Goal: Task Accomplishment & Management: Complete application form

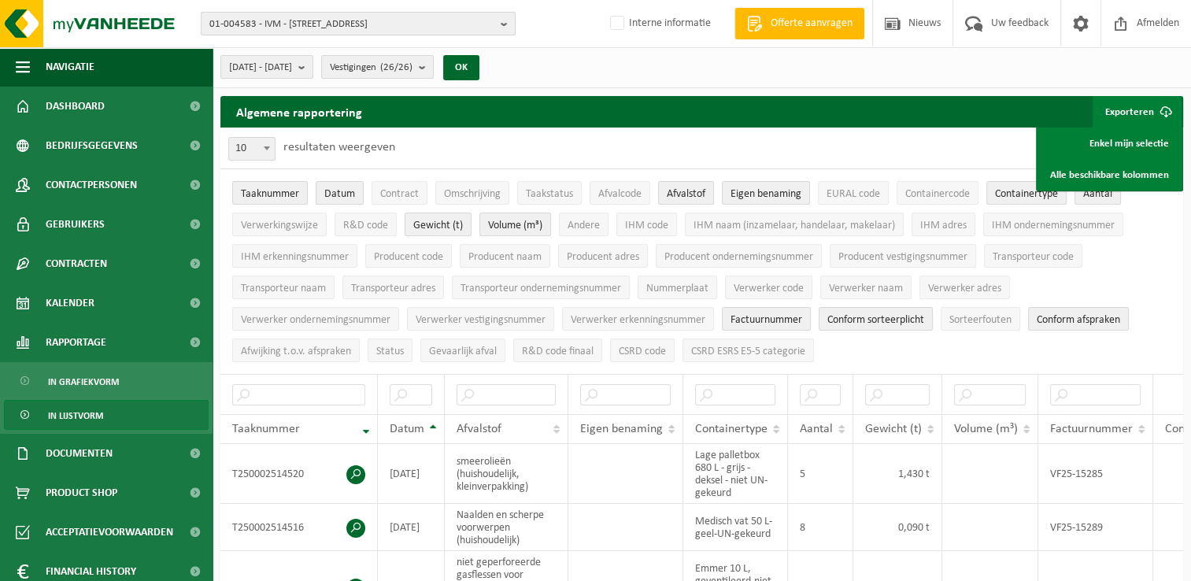
click at [260, 24] on span "01-004583 - IVM - 9900 EEKLO, SINT-LAUREINSESTEENWEG 29" at bounding box center [351, 25] width 285 height 24
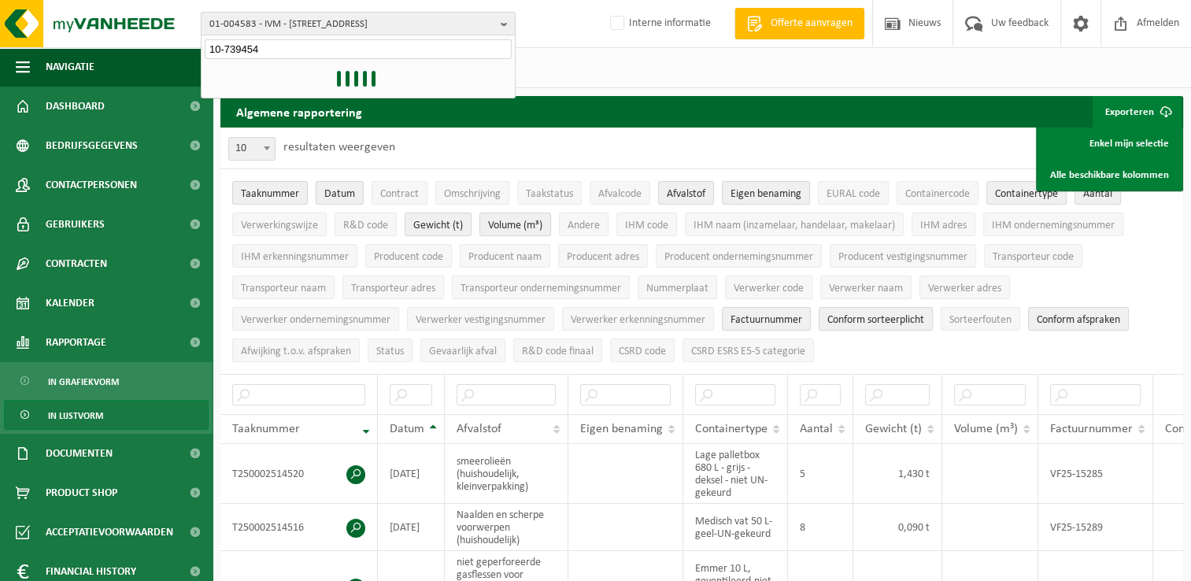
type input "10-739454"
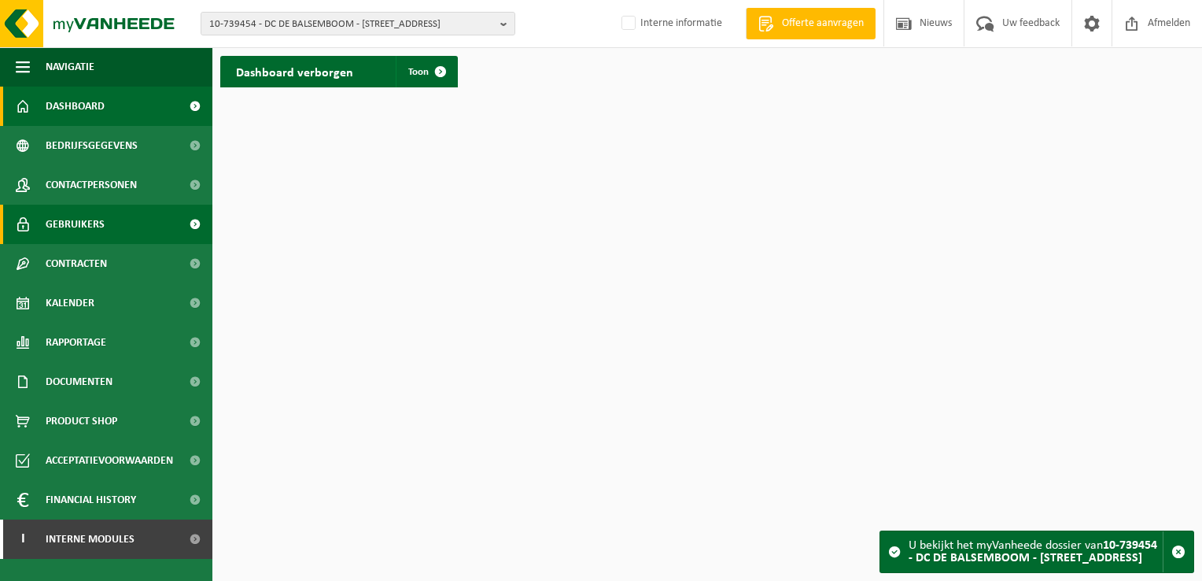
click at [112, 227] on link "Gebruikers" at bounding box center [106, 224] width 212 height 39
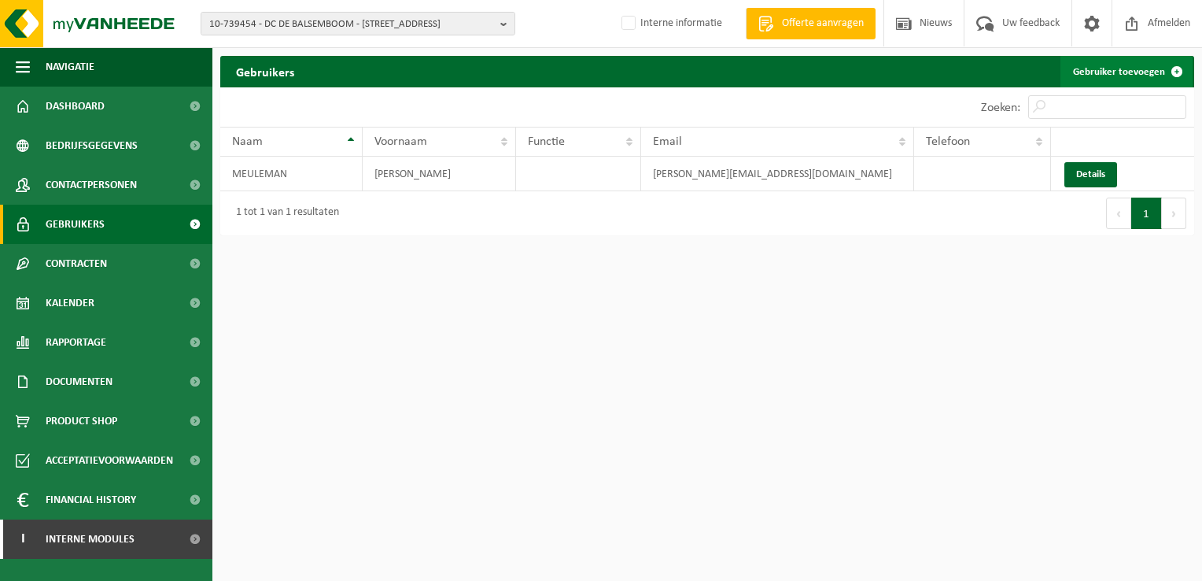
click at [1125, 68] on link "Gebruiker toevoegen" at bounding box center [1127, 71] width 132 height 31
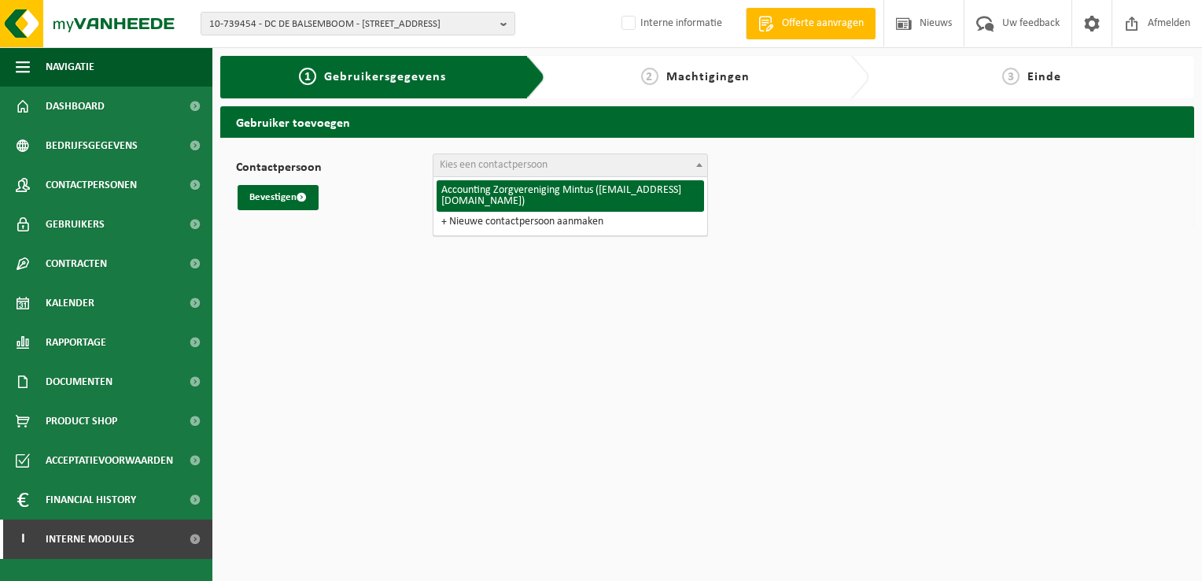
click at [660, 169] on span "Kies een contactpersoon" at bounding box center [571, 165] width 274 height 22
click at [107, 185] on span "Contactpersonen" at bounding box center [91, 184] width 91 height 39
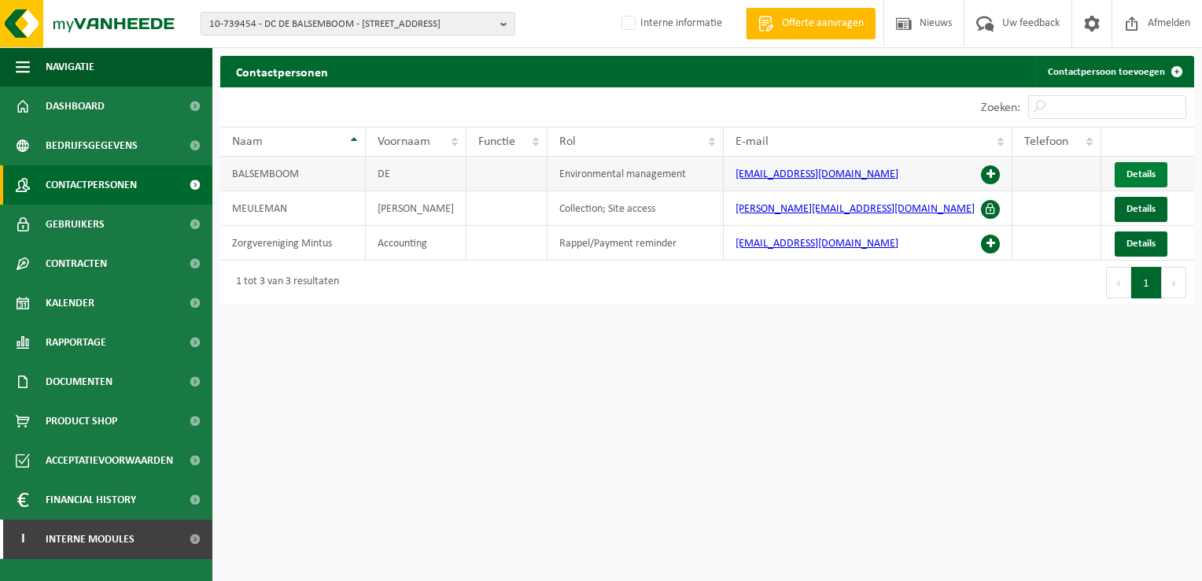
click at [1137, 169] on span "Details" at bounding box center [1141, 174] width 29 height 10
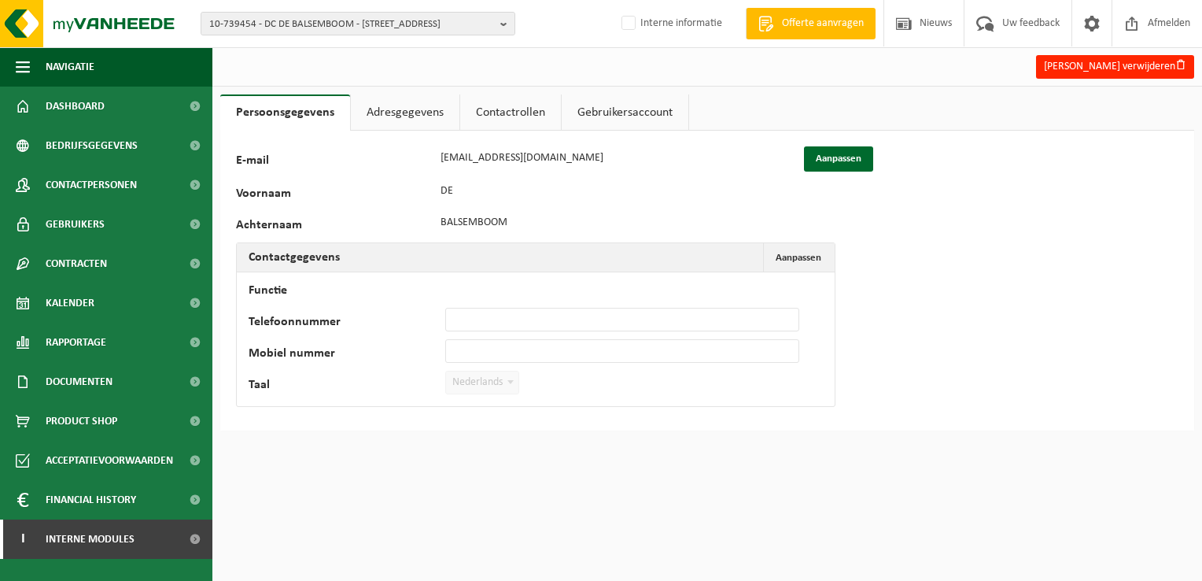
click at [388, 111] on link "Adresgegevens" at bounding box center [405, 112] width 109 height 36
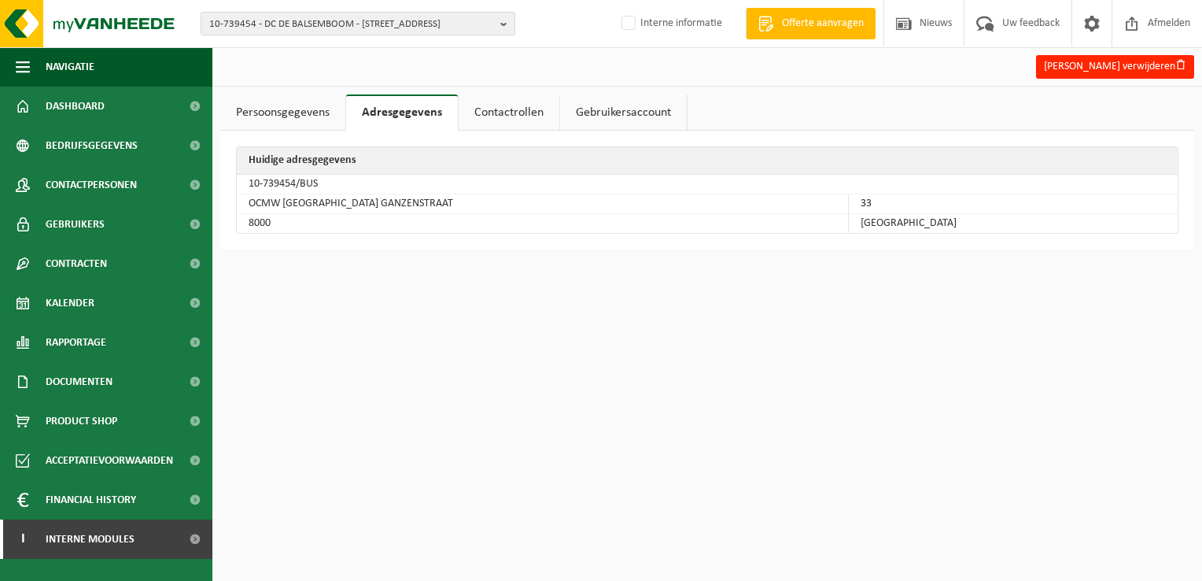
click at [542, 115] on link "Contactrollen" at bounding box center [509, 112] width 101 height 36
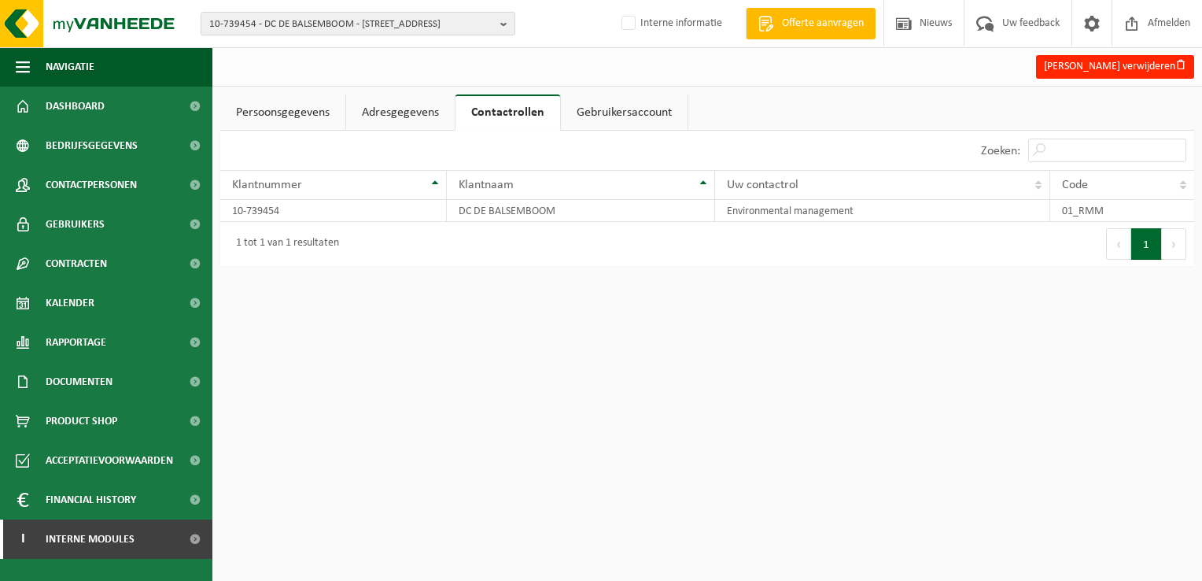
click at [626, 115] on link "Gebruikersaccount" at bounding box center [624, 112] width 127 height 36
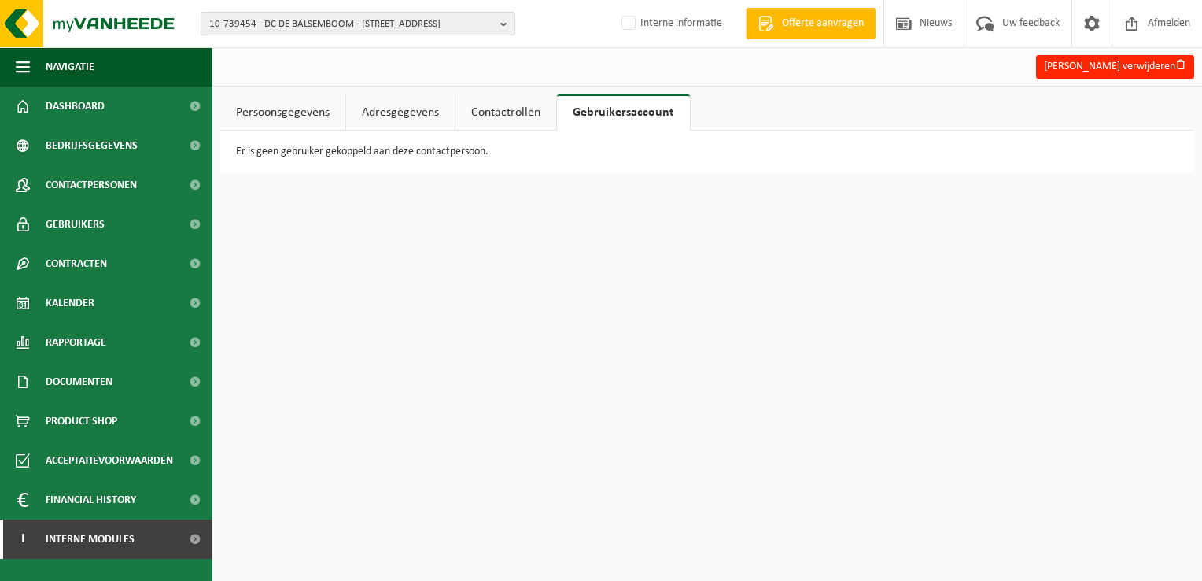
click at [497, 115] on link "Contactrollen" at bounding box center [506, 112] width 101 height 36
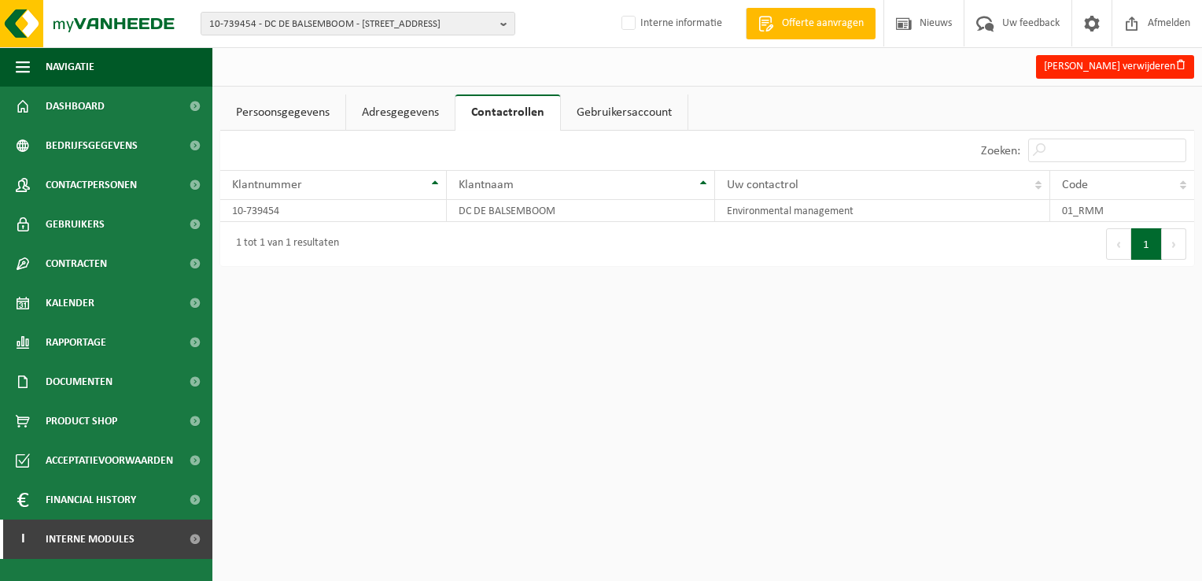
click at [419, 115] on link "Adresgegevens" at bounding box center [400, 112] width 109 height 36
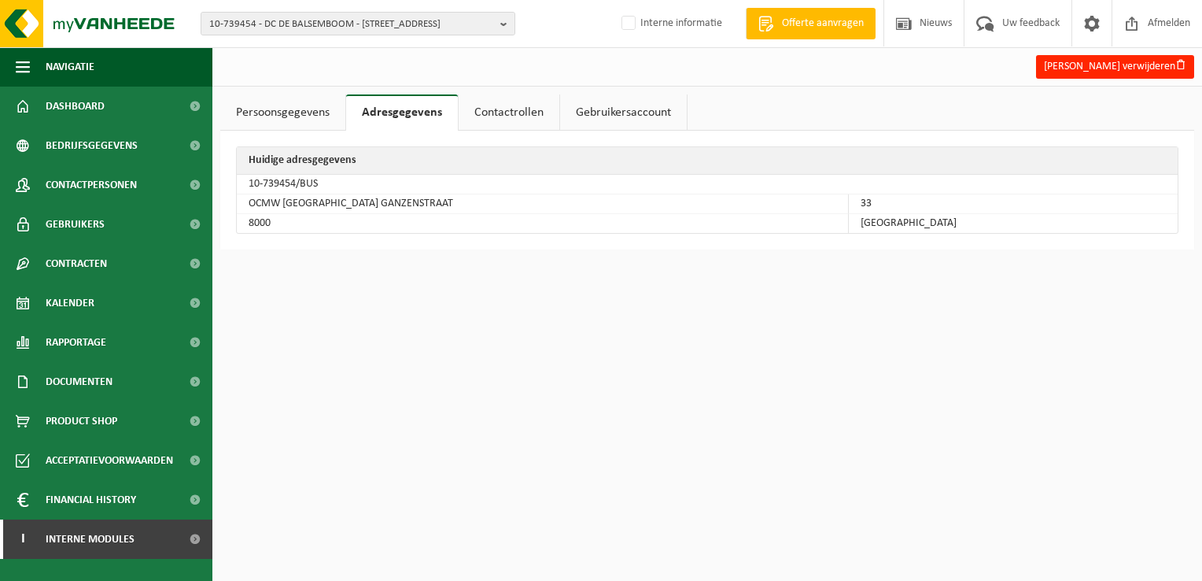
click at [278, 112] on link "Persoonsgegevens" at bounding box center [282, 112] width 125 height 36
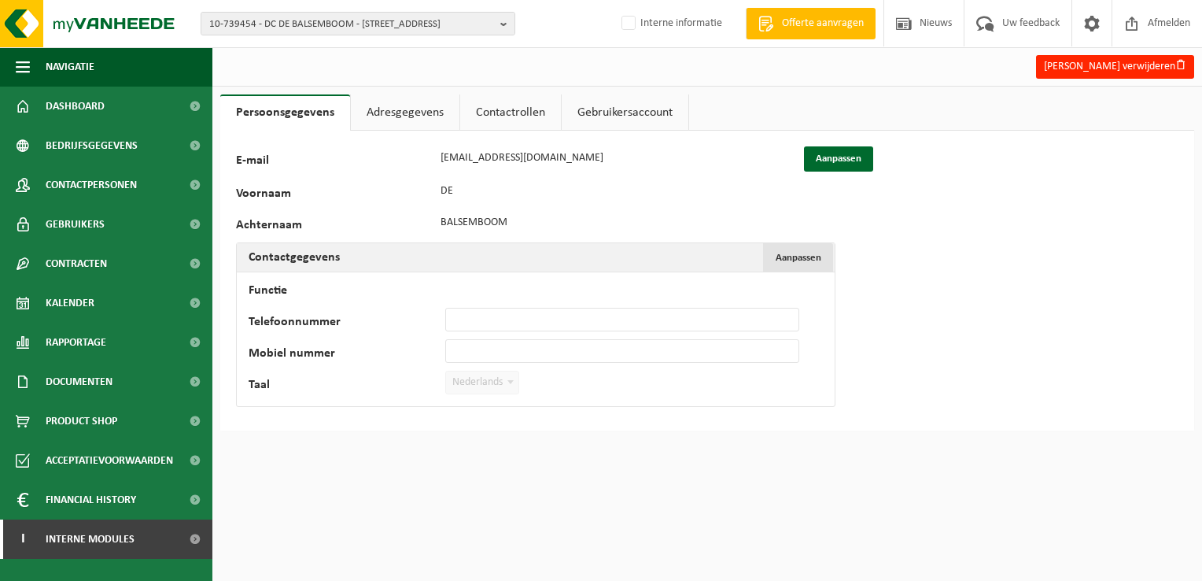
click at [814, 253] on span "Aanpassen" at bounding box center [799, 258] width 46 height 10
click at [518, 305] on td "Functie Telefoonnummer Mobiel nummer Taal Nederlands '; Français '; English '; …" at bounding box center [536, 351] width 598 height 159
click at [519, 294] on input "Functie" at bounding box center [622, 288] width 354 height 24
type input "Groepsaccount"
click at [258, 415] on button "Bevestigen" at bounding box center [290, 414] width 81 height 25
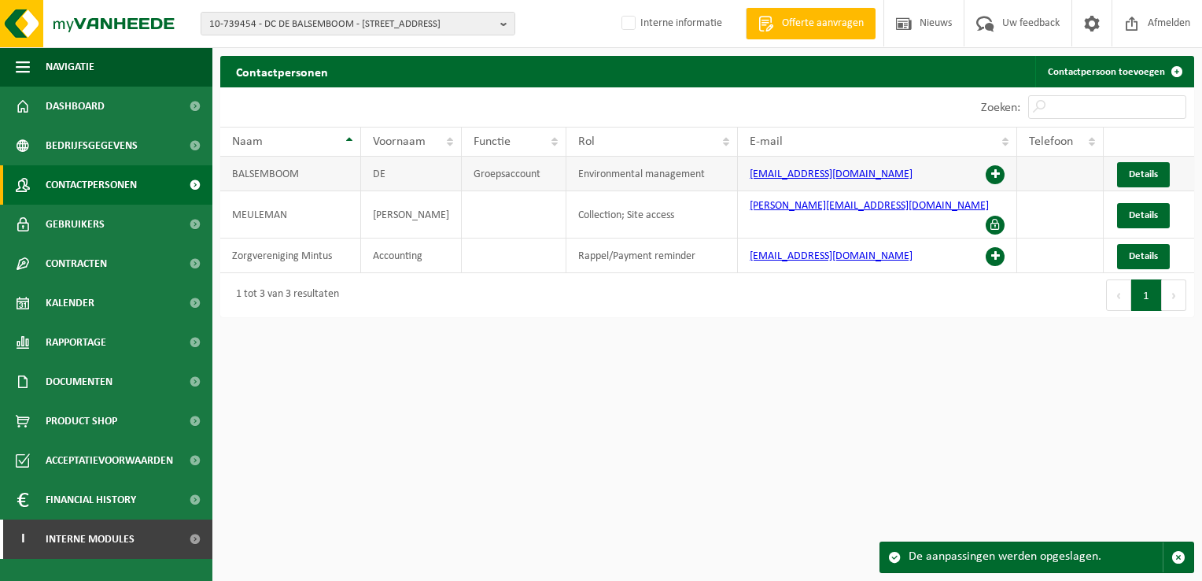
click at [996, 172] on span at bounding box center [995, 174] width 19 height 19
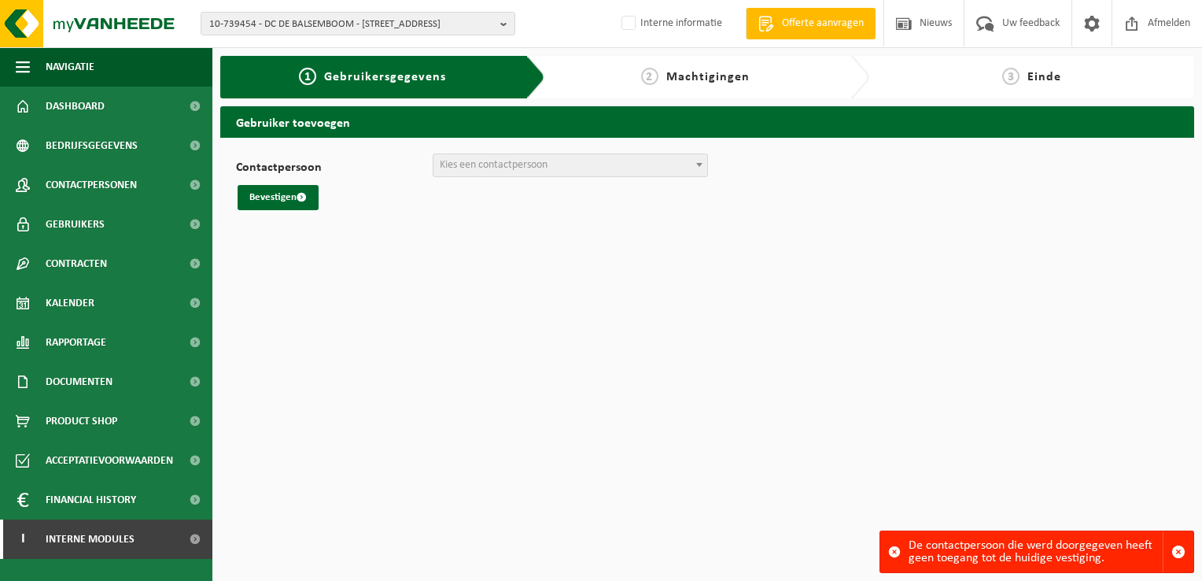
click at [686, 171] on span "Kies een contactpersoon" at bounding box center [571, 165] width 274 height 22
click at [1010, 560] on div "De contactpersoon die werd doorgegeven heeft geen toegang tot de huidige vestig…" at bounding box center [1036, 551] width 254 height 41
click at [1180, 548] on span "button" at bounding box center [1179, 552] width 14 height 14
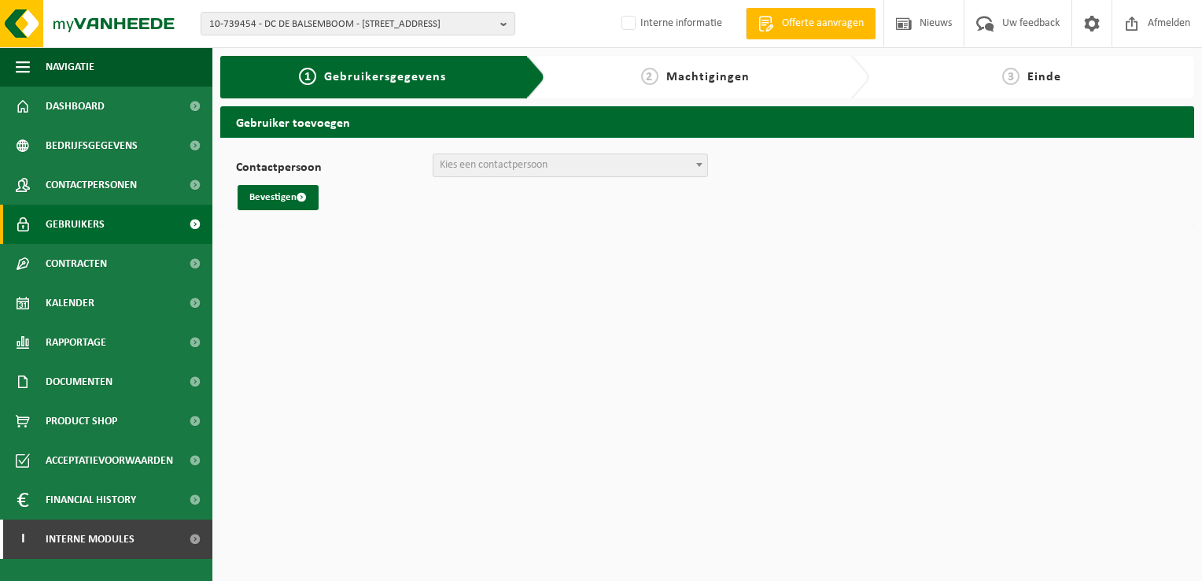
click at [83, 229] on span "Gebruikers" at bounding box center [75, 224] width 59 height 39
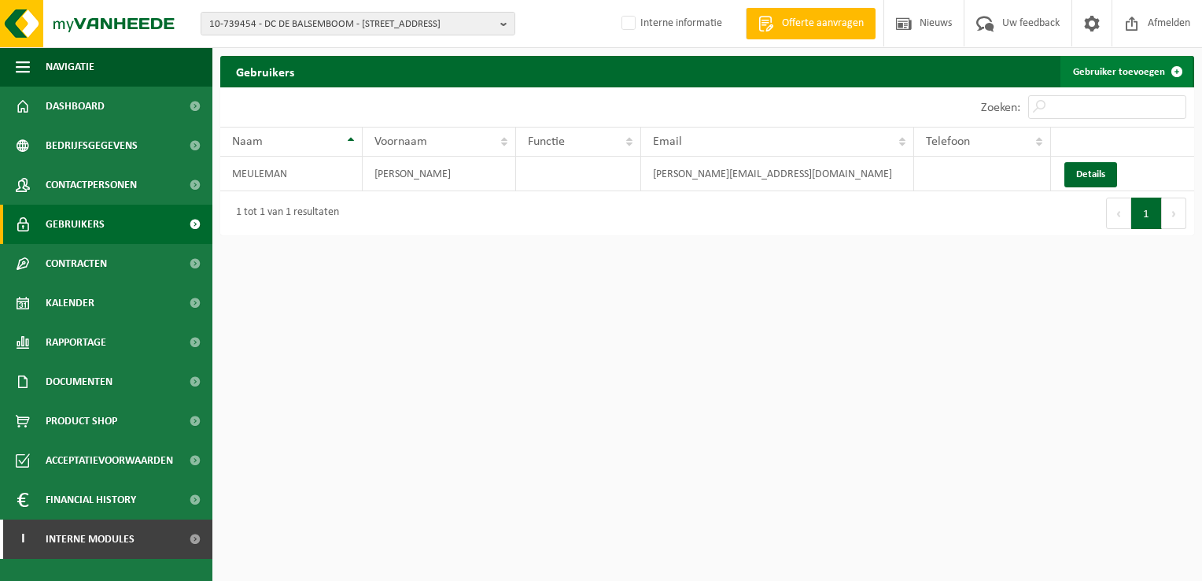
click at [1089, 68] on link "Gebruiker toevoegen" at bounding box center [1127, 71] width 132 height 31
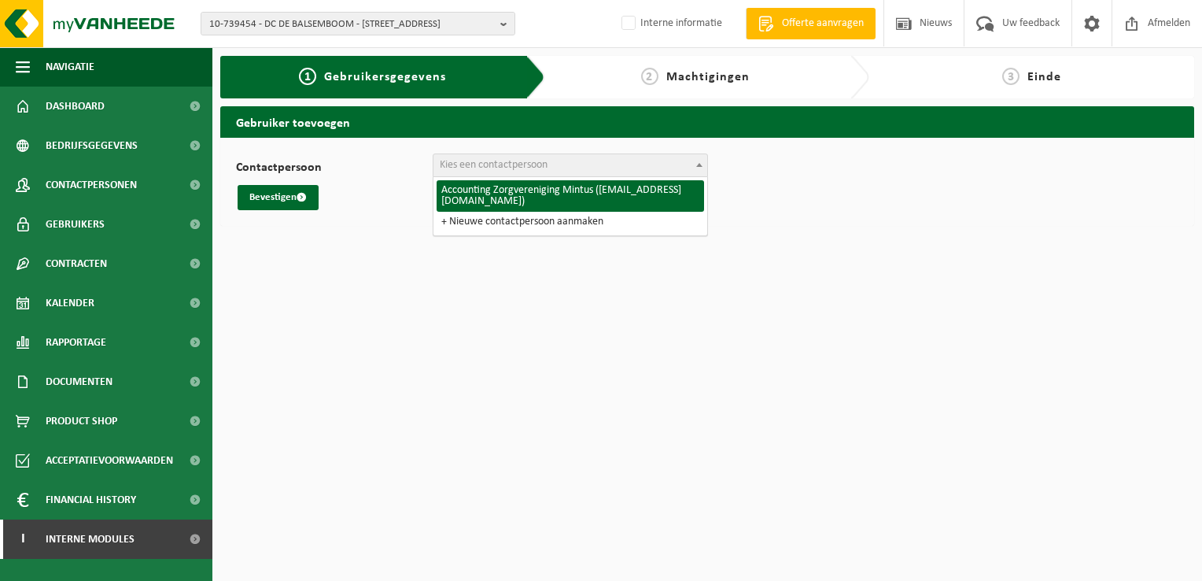
click at [543, 162] on span "Kies een contactpersoon" at bounding box center [494, 165] width 108 height 12
click at [327, 338] on html "10-739454 - DC DE BALSEMBOOM - 8000 [GEOGRAPHIC_DATA], OCMW [GEOGRAPHIC_DATA] […" at bounding box center [601, 290] width 1202 height 581
click at [49, 197] on span "Contactpersonen" at bounding box center [91, 184] width 91 height 39
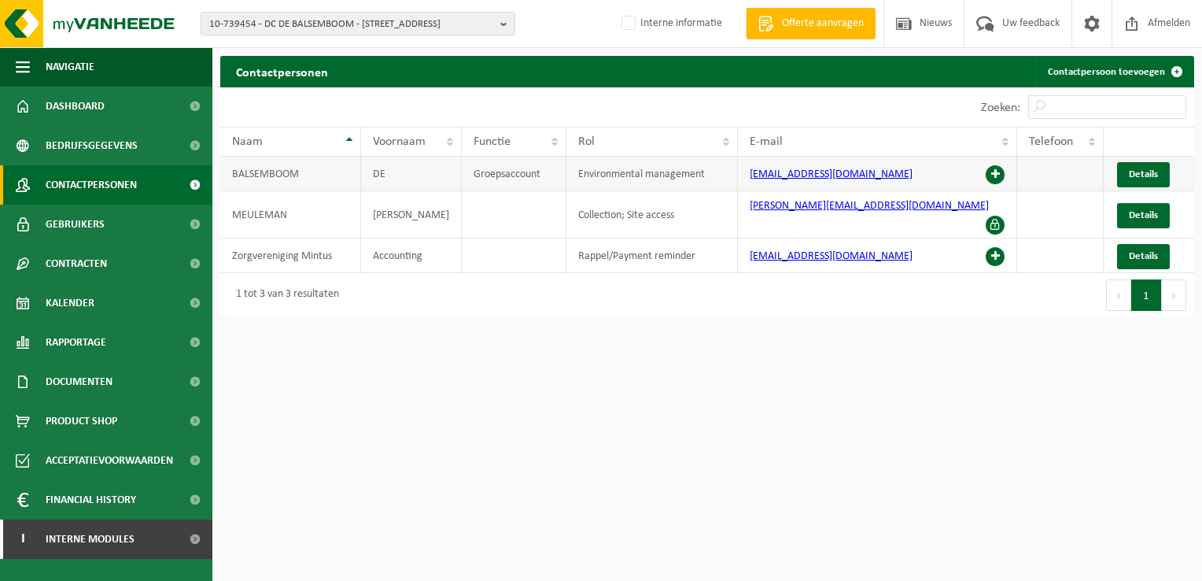
click at [1003, 175] on span at bounding box center [995, 174] width 19 height 19
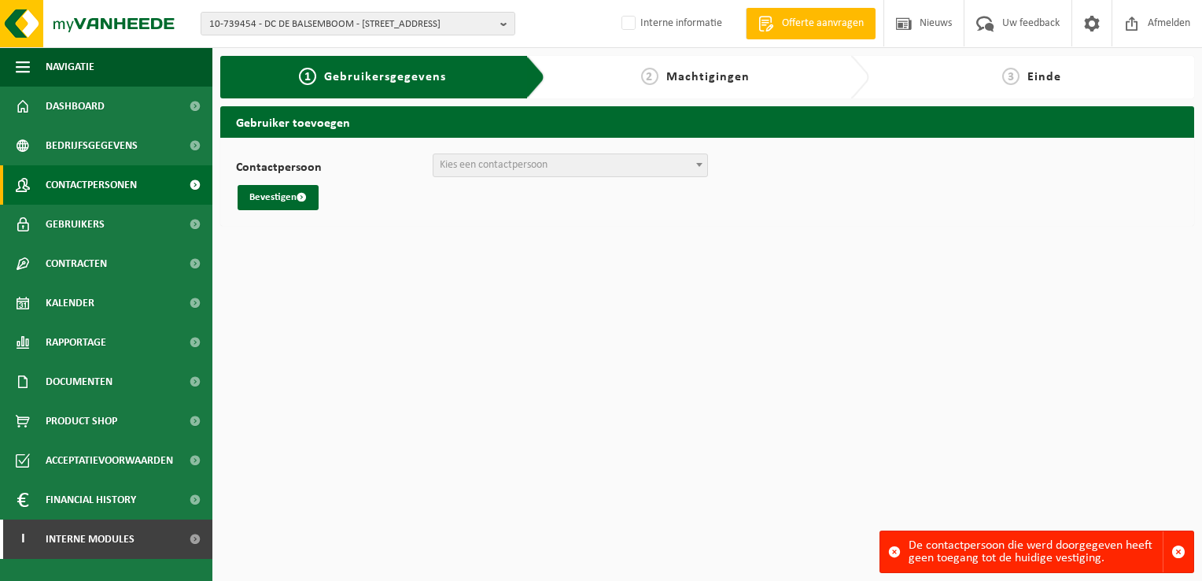
click at [85, 186] on span "Contactpersonen" at bounding box center [91, 184] width 91 height 39
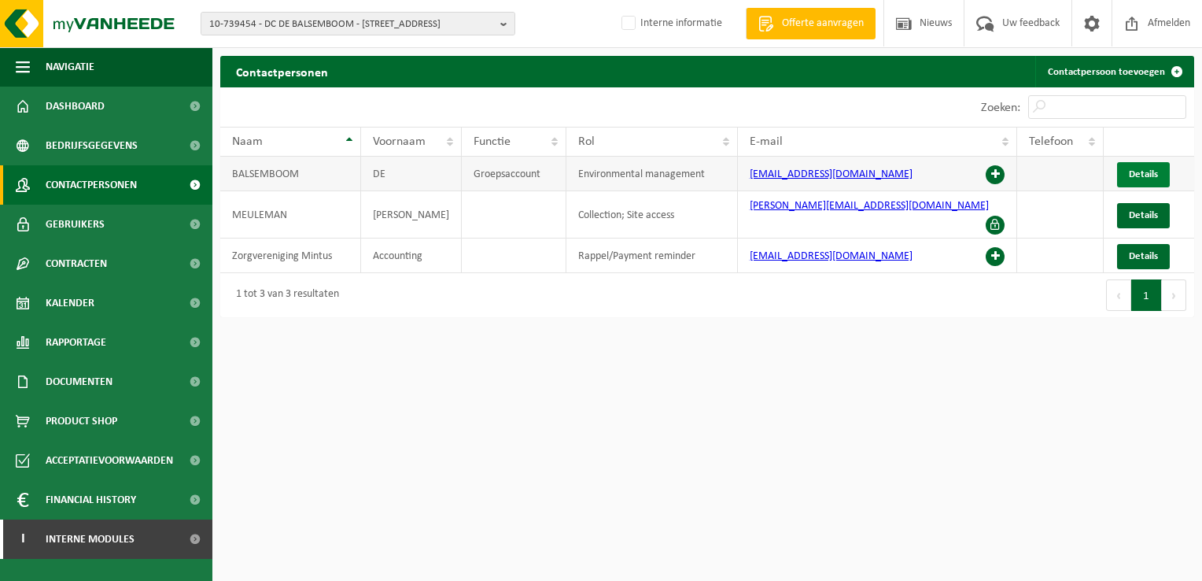
click at [1146, 173] on span "Details" at bounding box center [1143, 174] width 29 height 10
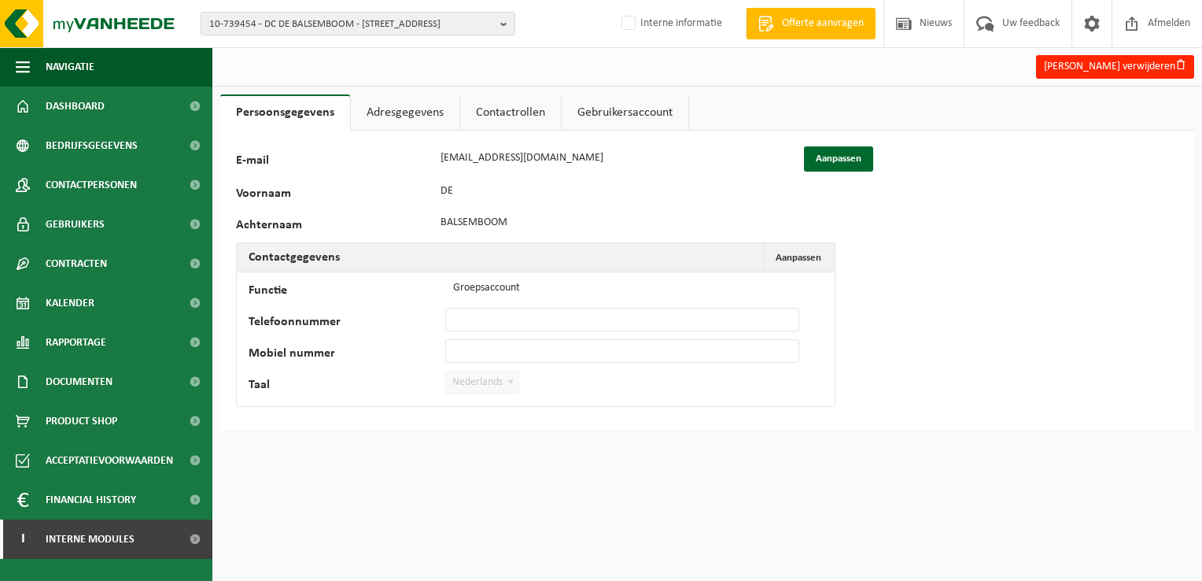
click at [582, 115] on link "Gebruikersaccount" at bounding box center [625, 112] width 127 height 36
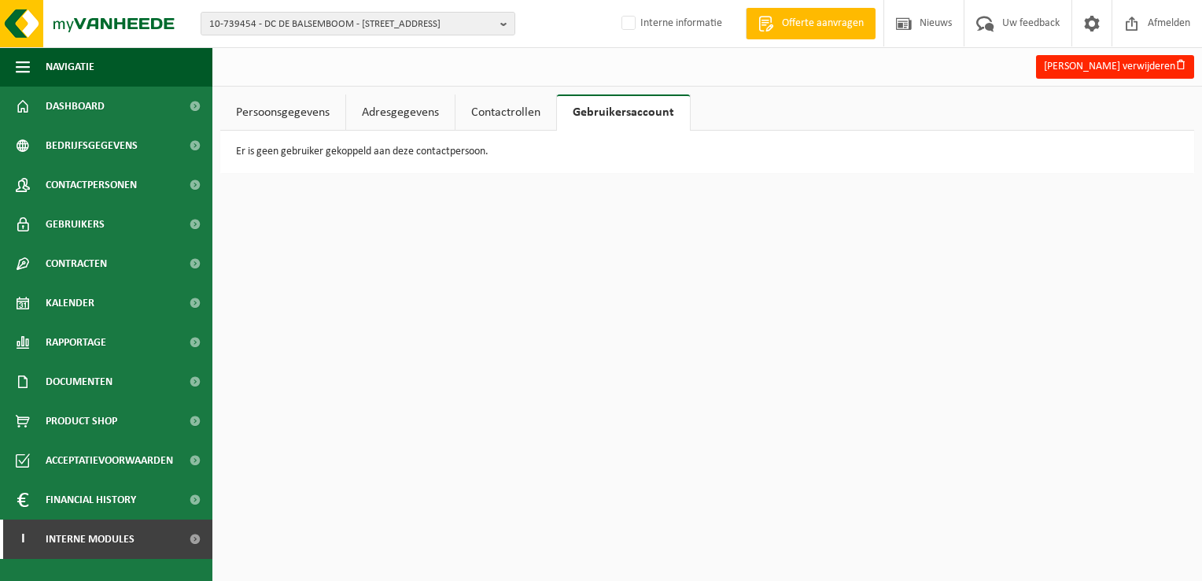
click at [504, 112] on link "Contactrollen" at bounding box center [506, 112] width 101 height 36
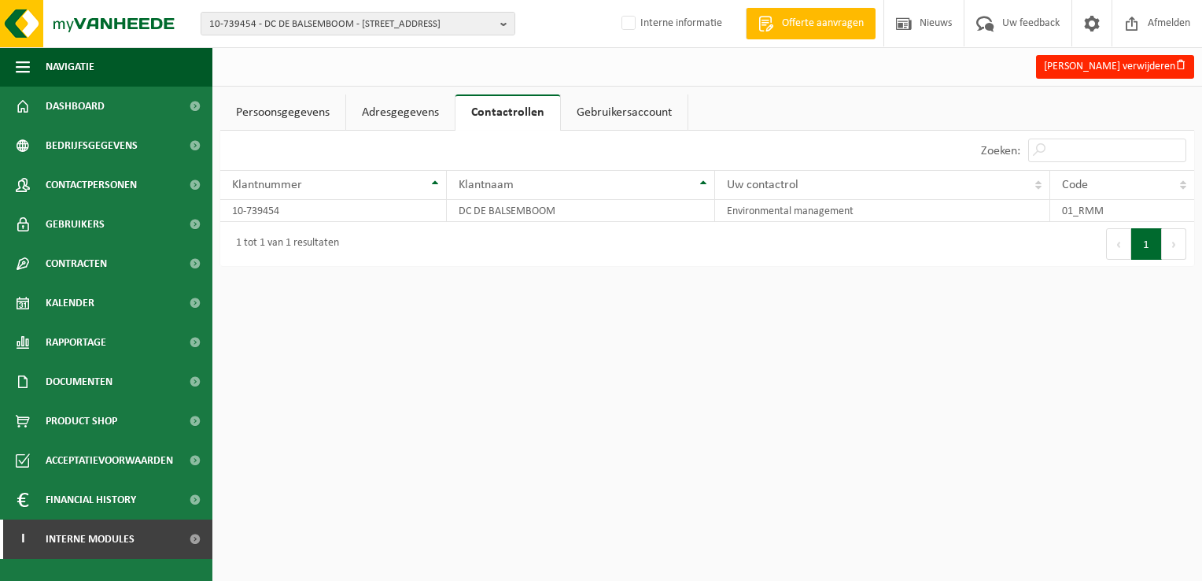
click at [412, 111] on link "Adresgegevens" at bounding box center [400, 112] width 109 height 36
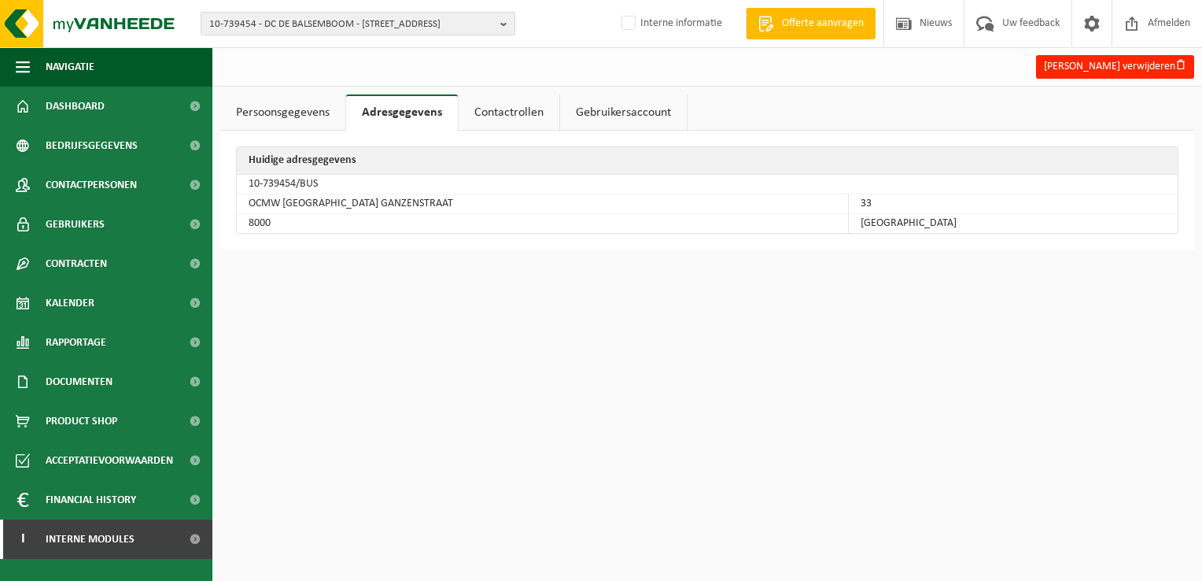
click at [314, 109] on link "Persoonsgegevens" at bounding box center [282, 112] width 125 height 36
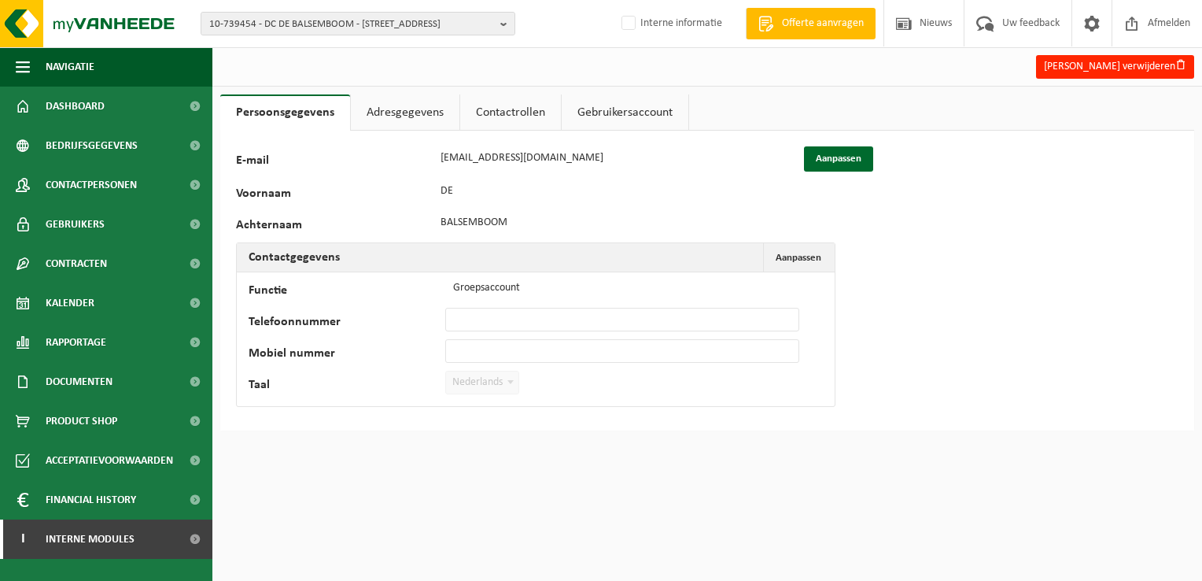
click at [418, 5] on div "10-739454 - DC DE BALSEMBOOM - 8000 BRUGGE, OCMW BRUGGE GANZENSTRAAT 33 10-7394…" at bounding box center [601, 24] width 1202 height 48
click at [422, 27] on span "10-739454 - DC DE BALSEMBOOM - [STREET_ADDRESS]" at bounding box center [351, 25] width 285 height 24
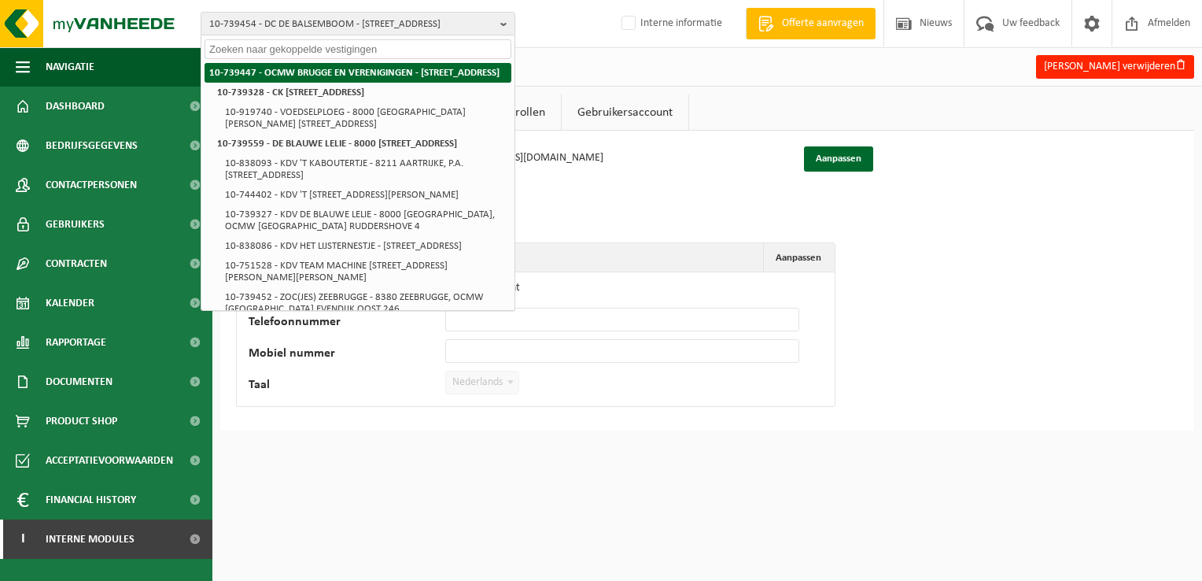
click at [331, 83] on li "10-739447 - OCMW BRUGGE EN VERENIGINGEN - [STREET_ADDRESS]" at bounding box center [358, 73] width 307 height 20
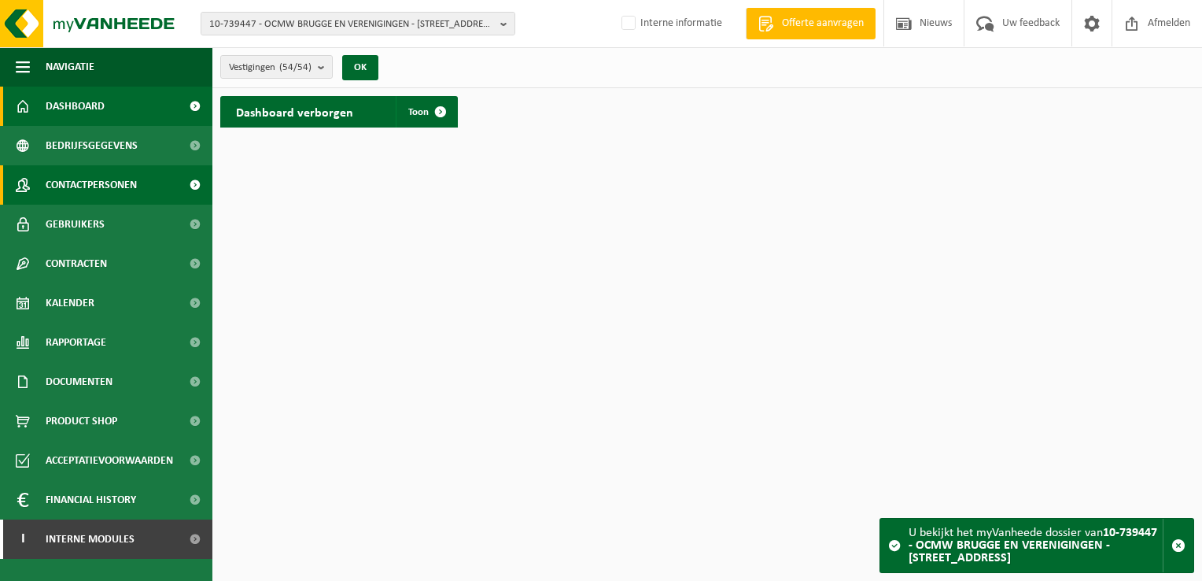
click at [85, 186] on span "Contactpersonen" at bounding box center [91, 184] width 91 height 39
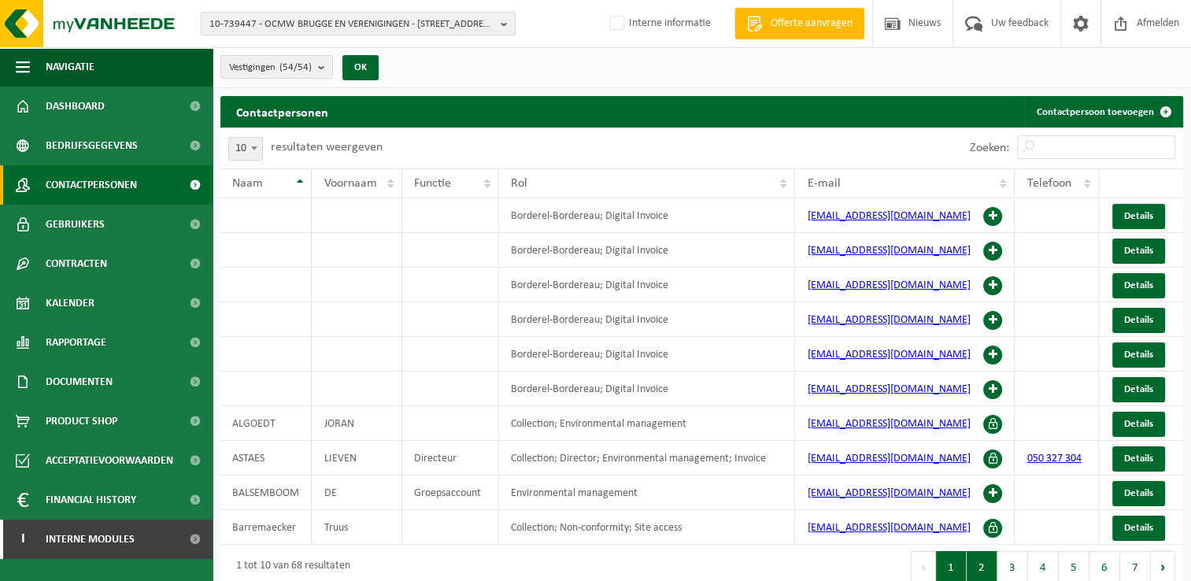
click at [982, 568] on button "2" at bounding box center [981, 566] width 31 height 31
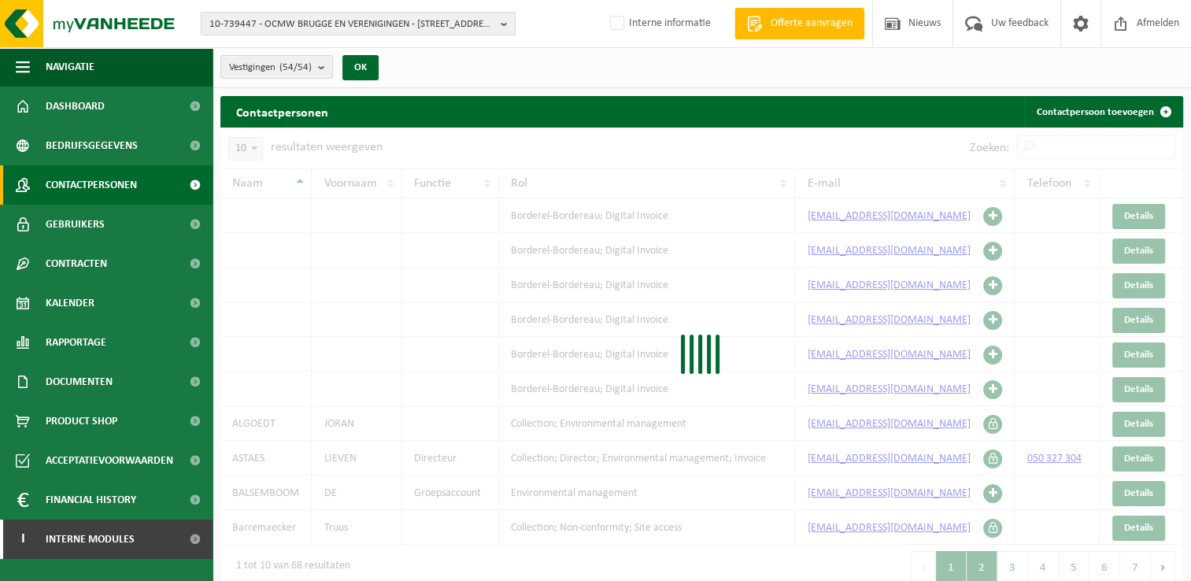
scroll to position [11, 0]
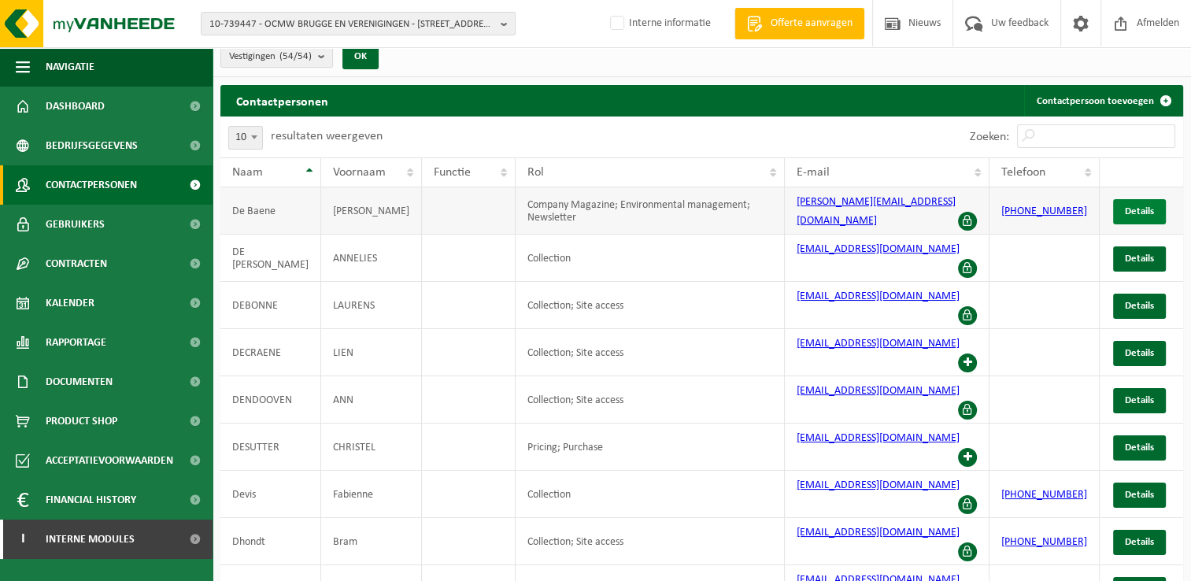
click at [1152, 206] on span "Details" at bounding box center [1139, 211] width 29 height 10
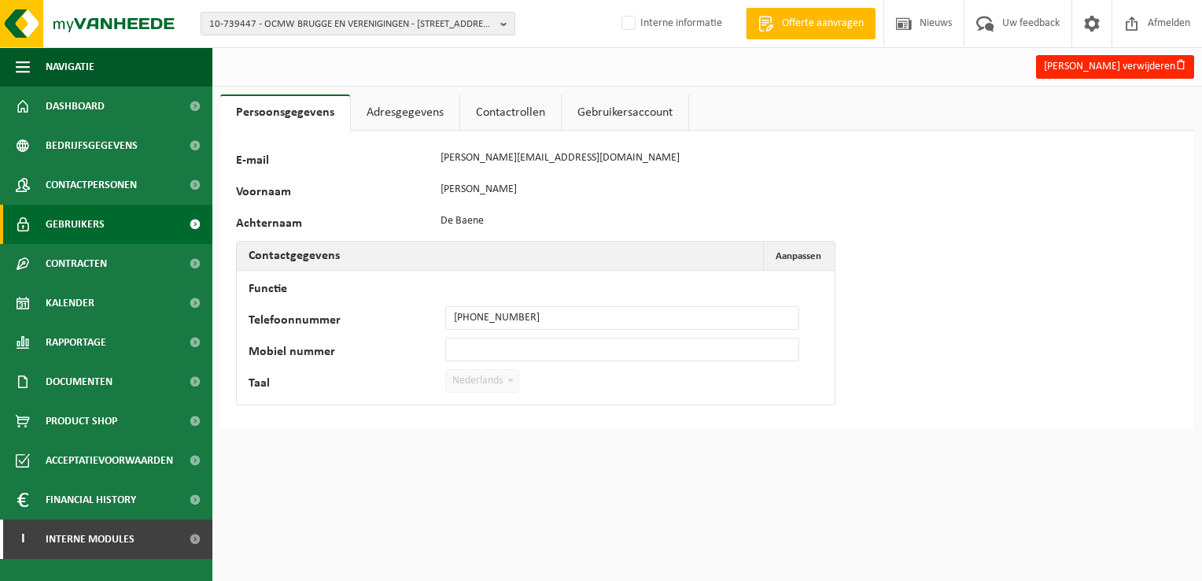
click at [110, 229] on link "Gebruikers" at bounding box center [106, 224] width 212 height 39
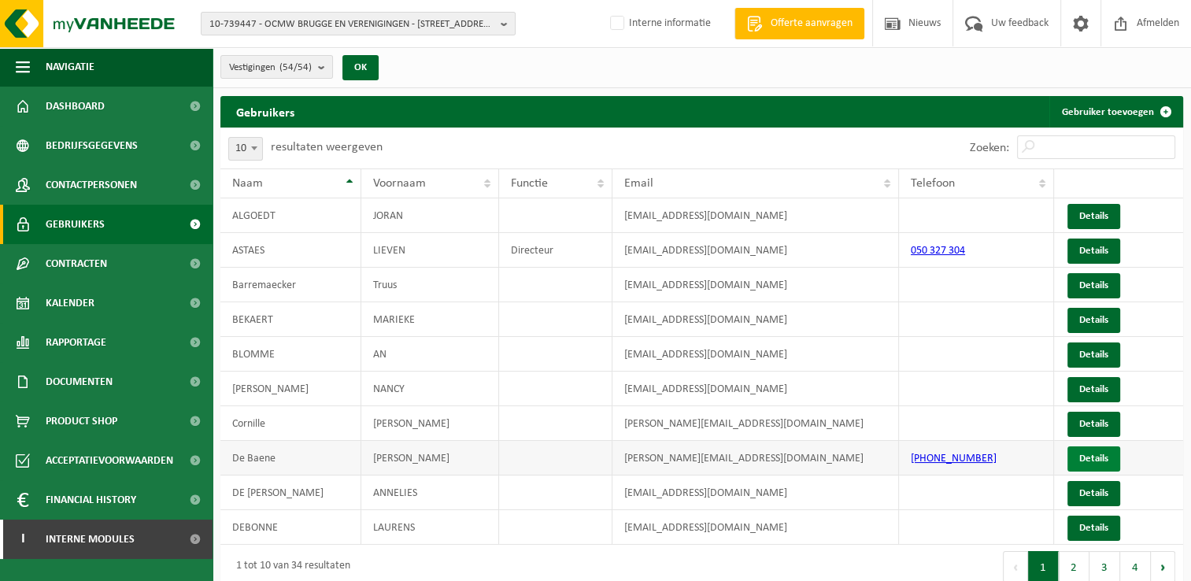
click at [1100, 456] on link "Details" at bounding box center [1093, 458] width 53 height 25
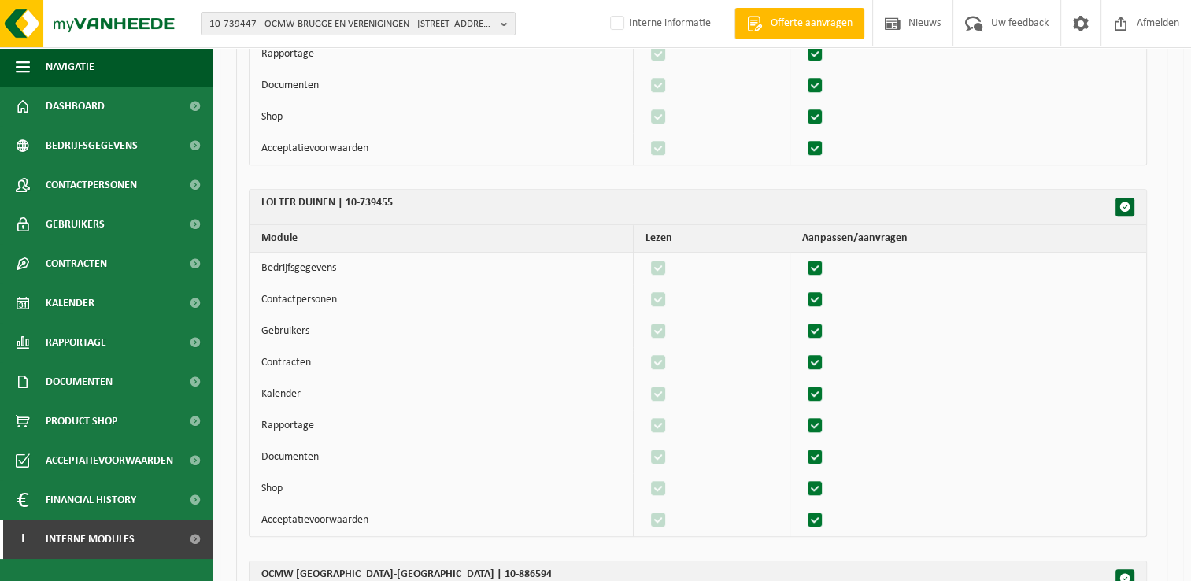
scroll to position [1180, 0]
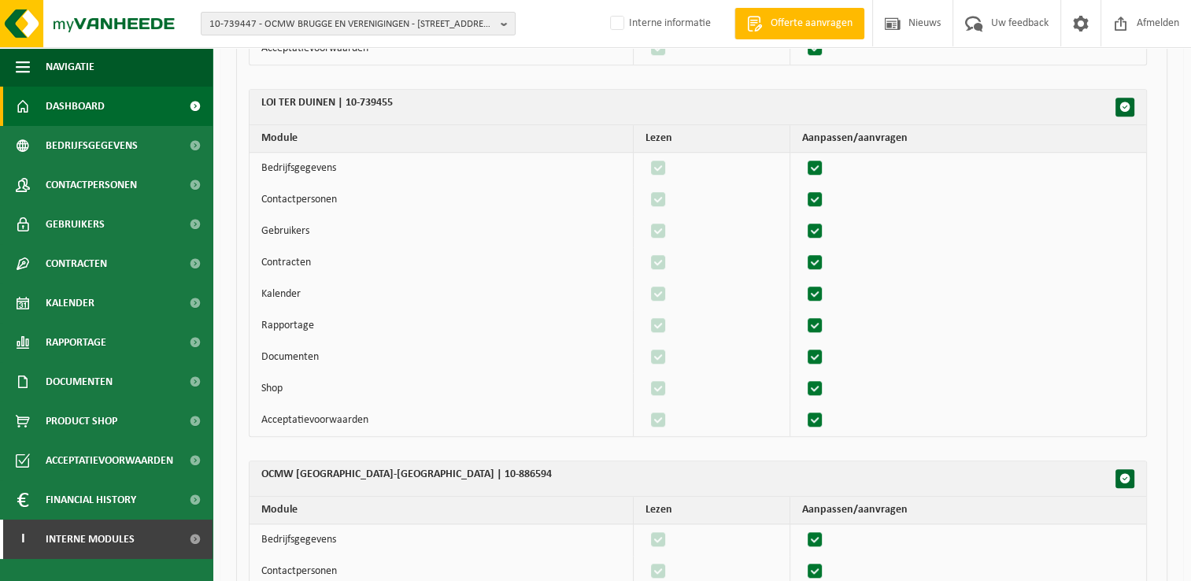
click at [87, 103] on span "Dashboard" at bounding box center [75, 106] width 59 height 39
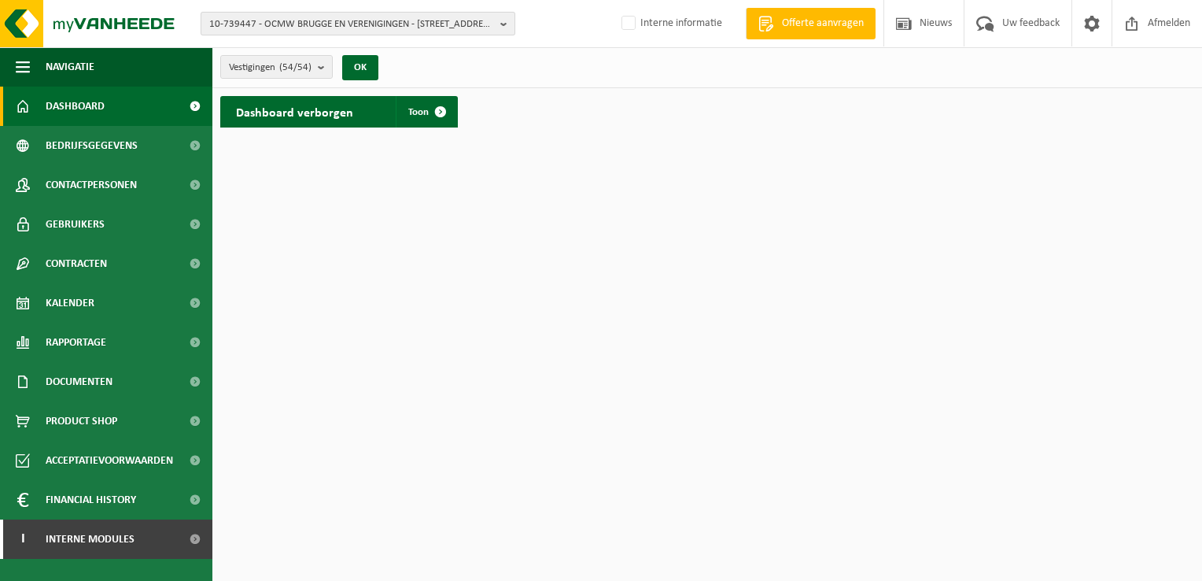
click at [334, 22] on span "10-739447 - OCMW BRUGGE EN VERENIGINGEN - 8000 BRUGGE, RUDDERSHOVE 4" at bounding box center [351, 25] width 285 height 24
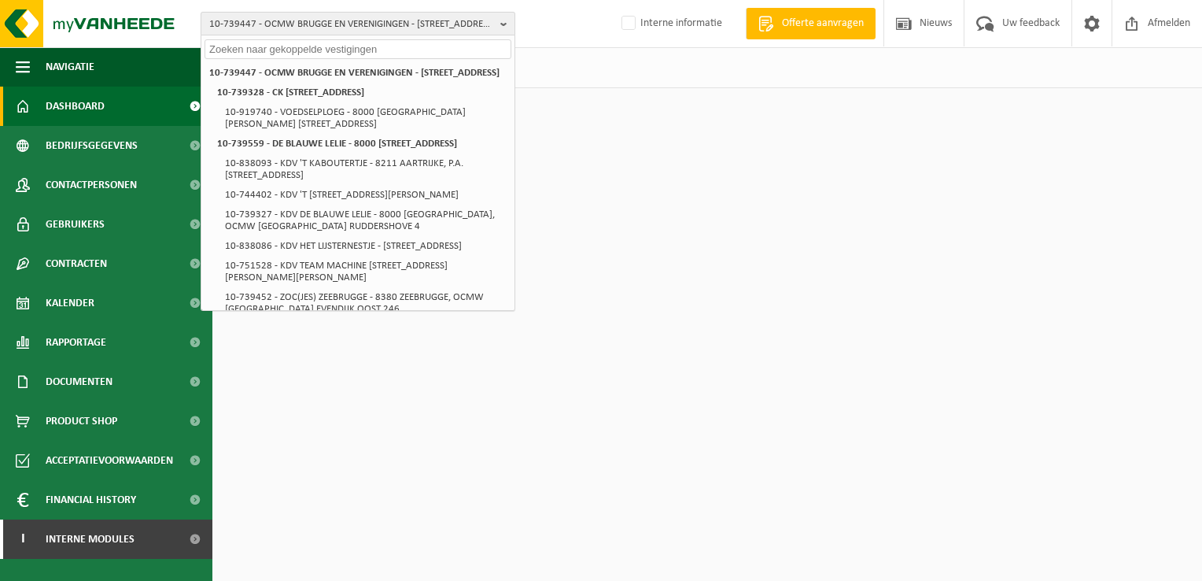
click at [343, 17] on span "10-739447 - OCMW BRUGGE EN VERENIGINGEN - 8000 BRUGGE, RUDDERSHOVE 4" at bounding box center [351, 25] width 285 height 24
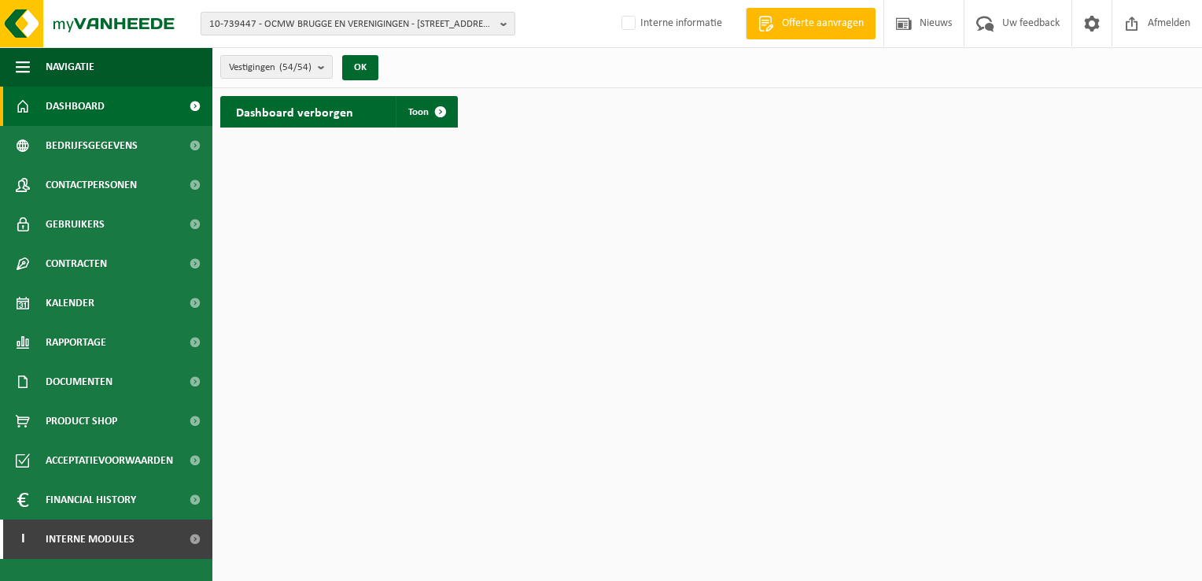
click at [223, 21] on span "10-739447 - OCMW BRUGGE EN VERENIGINGEN - 8000 BRUGGE, RUDDERSHOVE 4" at bounding box center [351, 25] width 285 height 24
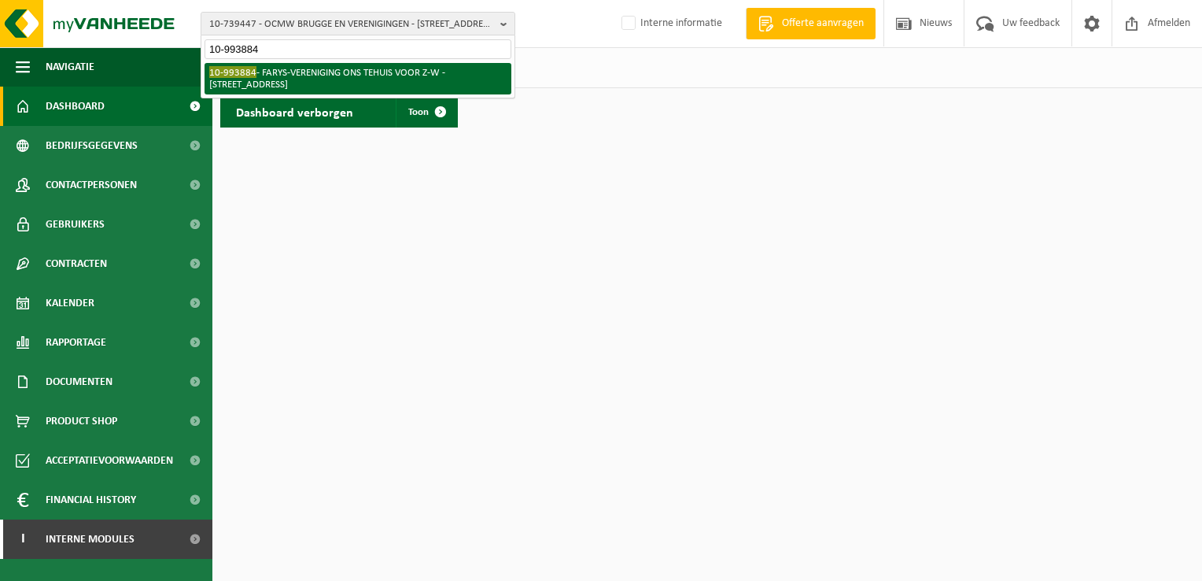
type input "10-993884"
click at [337, 68] on li "10-993884 - FARYS-VERENIGING ONS TEHUIS VOOR Z-W - 8900 IEPER, POPERINGSEWEG 30" at bounding box center [358, 78] width 307 height 31
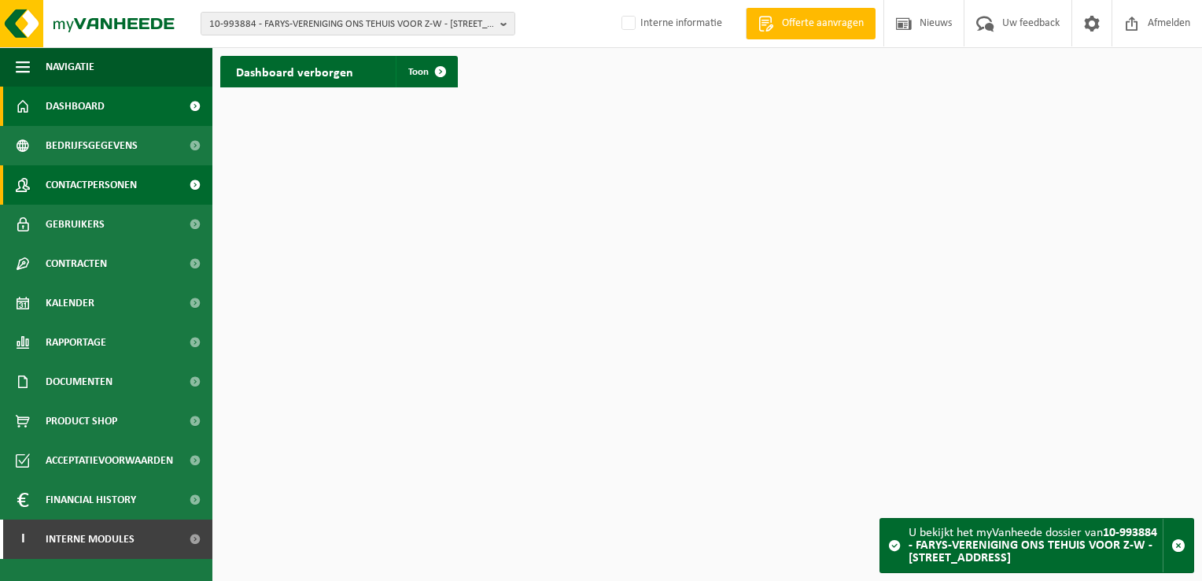
click at [79, 177] on span "Contactpersonen" at bounding box center [91, 184] width 91 height 39
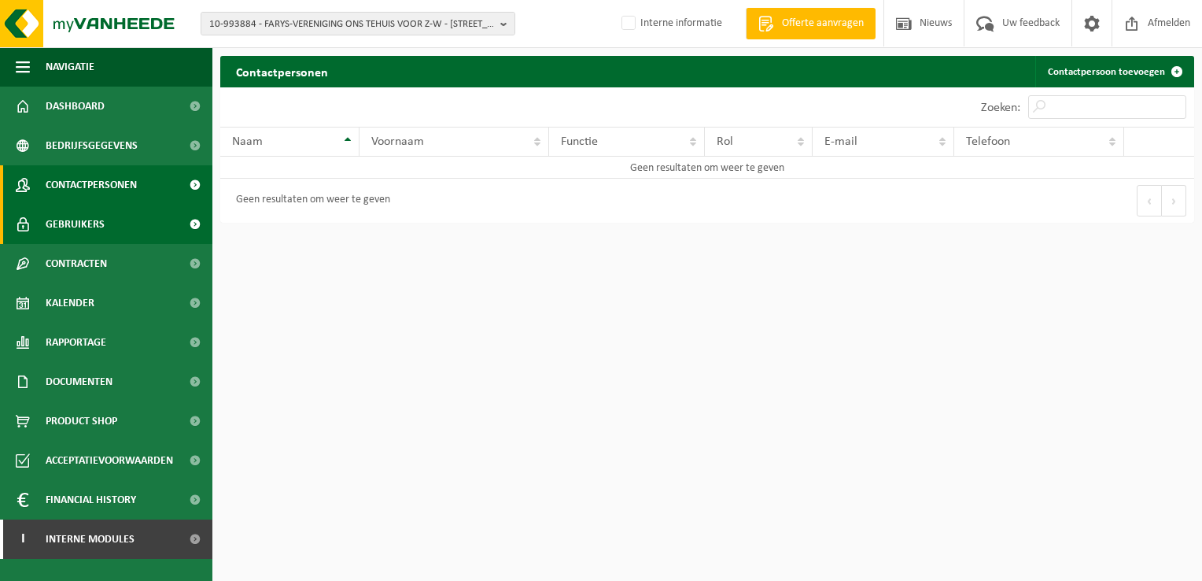
click at [95, 227] on span "Gebruikers" at bounding box center [75, 224] width 59 height 39
click at [83, 184] on span "Contactpersonen" at bounding box center [91, 184] width 91 height 39
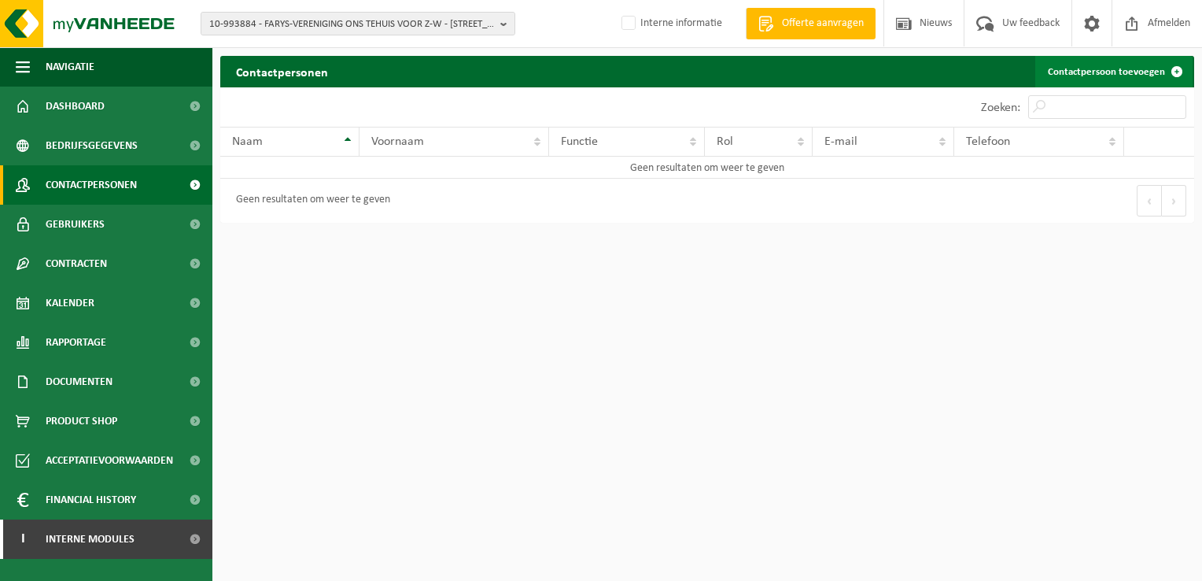
click at [1073, 77] on link "Contactpersoon toevoegen" at bounding box center [1114, 71] width 157 height 31
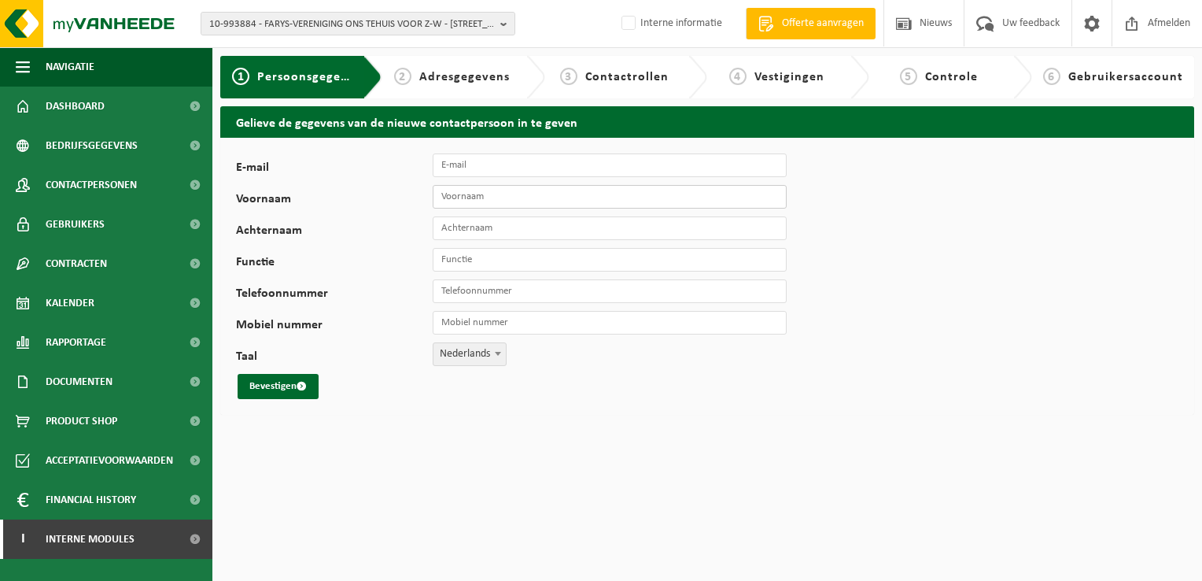
click at [486, 191] on input "Voornaam" at bounding box center [610, 197] width 354 height 24
paste input "Pascal Walleghem"
type input "Pascal Walleghem"
click at [482, 227] on input "Achternaam" at bounding box center [610, 228] width 354 height 24
paste input "Pascal Walleghem"
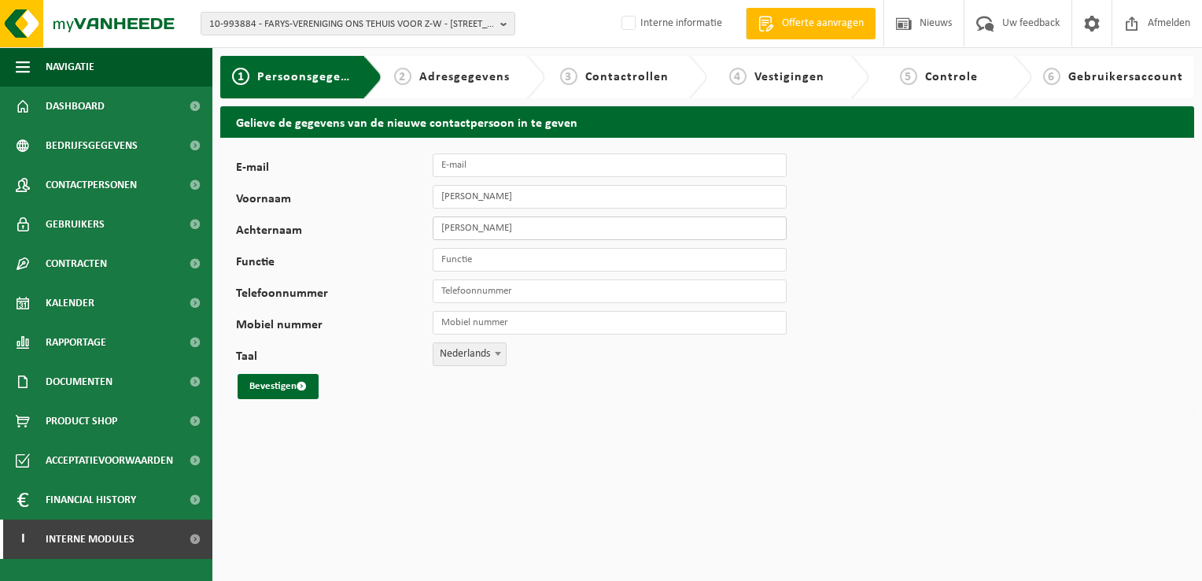
type input "Pascal Walleghem"
drag, startPoint x: 526, startPoint y: 198, endPoint x: 467, endPoint y: 196, distance: 59.1
click at [467, 196] on input "Pascal Walleghem" at bounding box center [610, 197] width 354 height 24
type input "Pascal"
click at [466, 259] on input "Functie" at bounding box center [610, 260] width 354 height 24
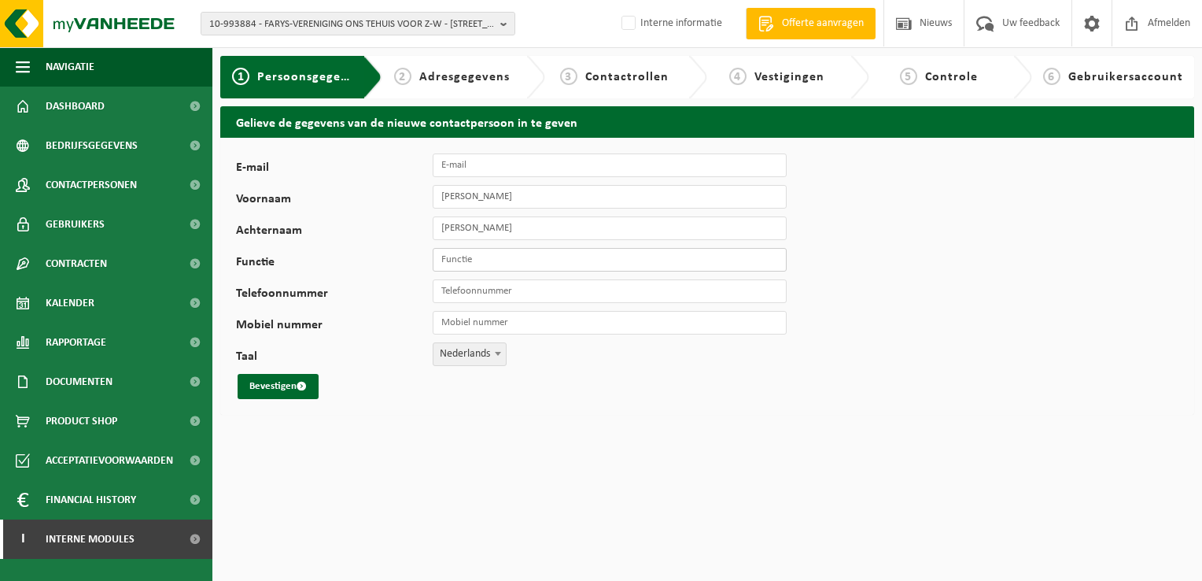
paste input "Hoofd Technische Dienst"
type input "Hoofd Technische Dienst"
click at [492, 294] on input "Telefoonnummer" at bounding box center [610, 291] width 354 height 24
type input "+32 57 22 62 82"
click at [458, 162] on input "E-mail" at bounding box center [610, 165] width 354 height 24
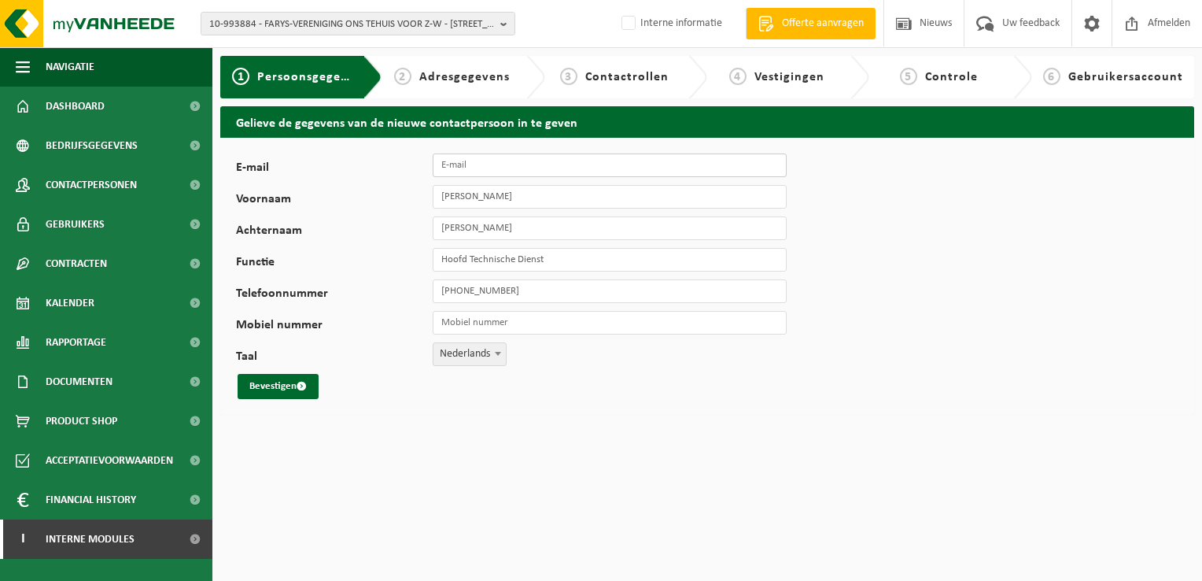
click at [462, 164] on input "E-mail" at bounding box center [610, 165] width 354 height 24
paste input "pascal.walleghem@votjeugdhulp.be"
type input "pascal.walleghem@votjeugdhulp.be"
click at [272, 390] on button "Bevestigen" at bounding box center [278, 386] width 81 height 25
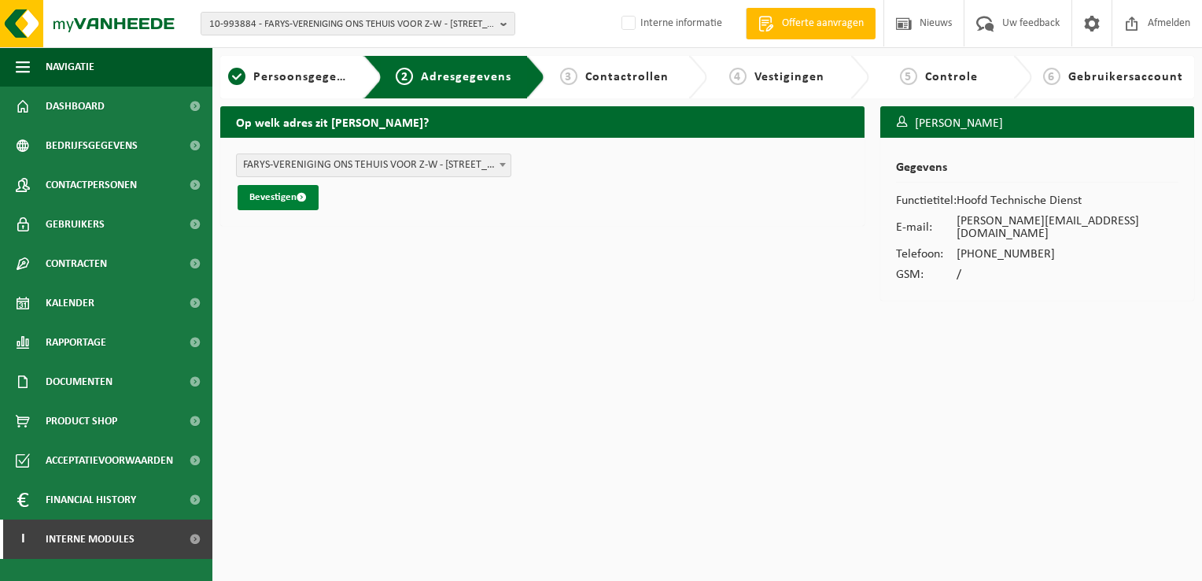
click at [279, 197] on button "Bevestigen" at bounding box center [278, 197] width 81 height 25
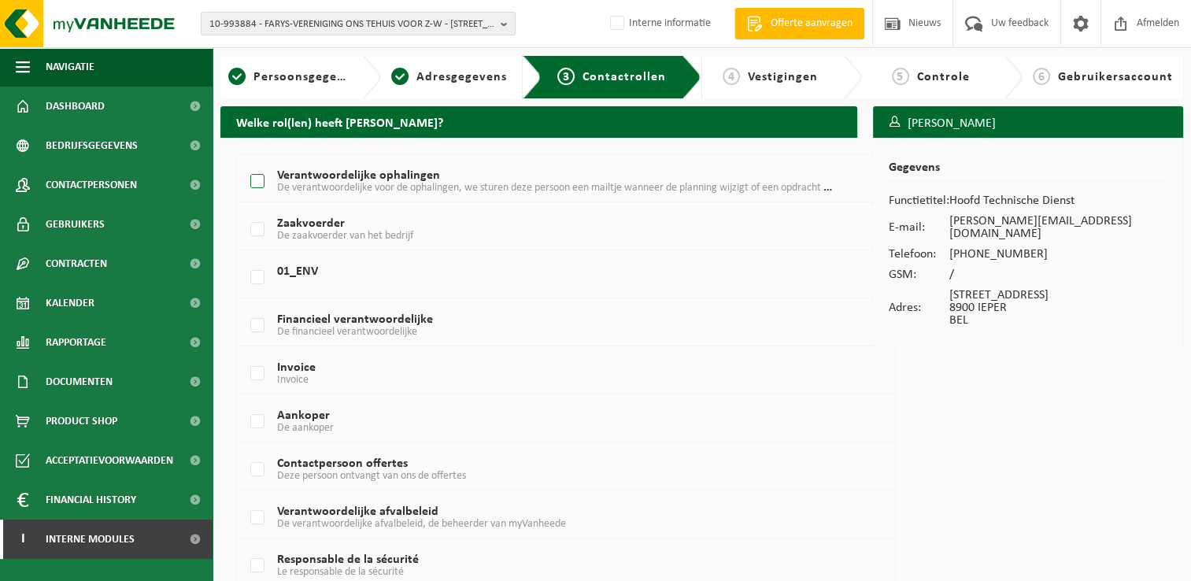
click at [260, 181] on label "Verantwoordelijke ophalingen De verantwoordelijke voor de ophalingen, we sturen…" at bounding box center [539, 182] width 585 height 24
click at [245, 162] on input "Verantwoordelijke ophalingen De verantwoordelijke voor de ophalingen, we sturen…" at bounding box center [244, 161] width 1 height 1
checkbox input "true"
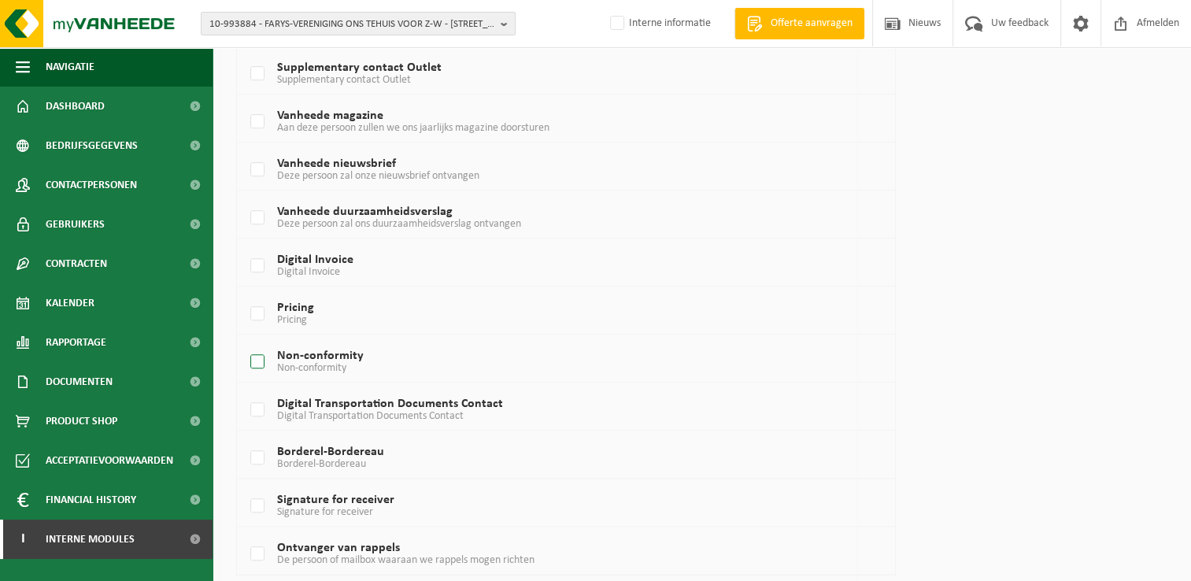
scroll to position [977, 0]
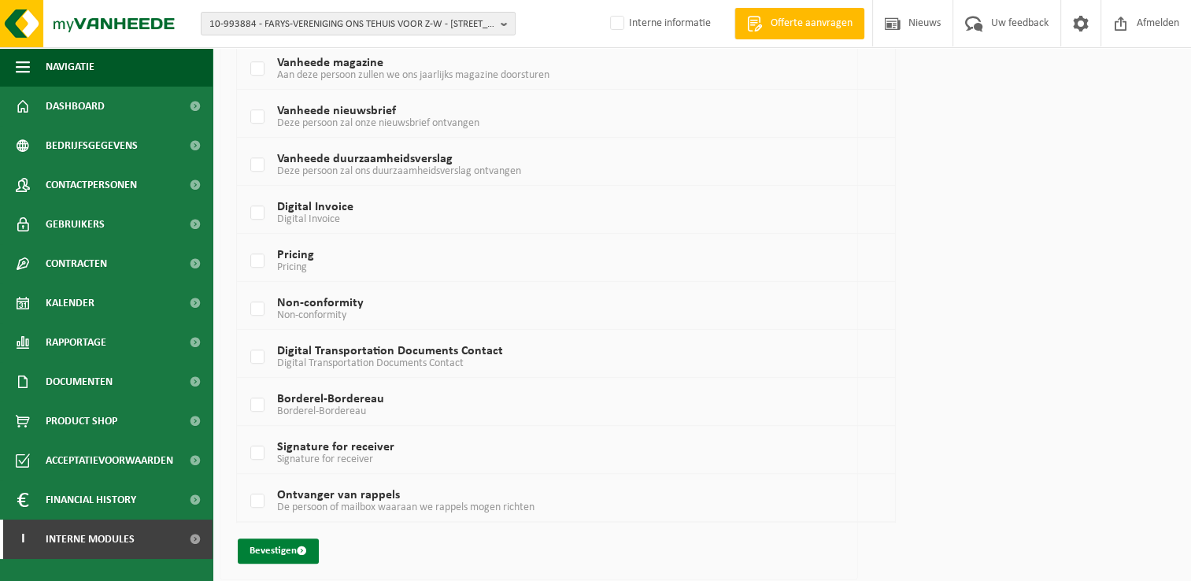
click at [264, 549] on button "Bevestigen" at bounding box center [278, 550] width 81 height 25
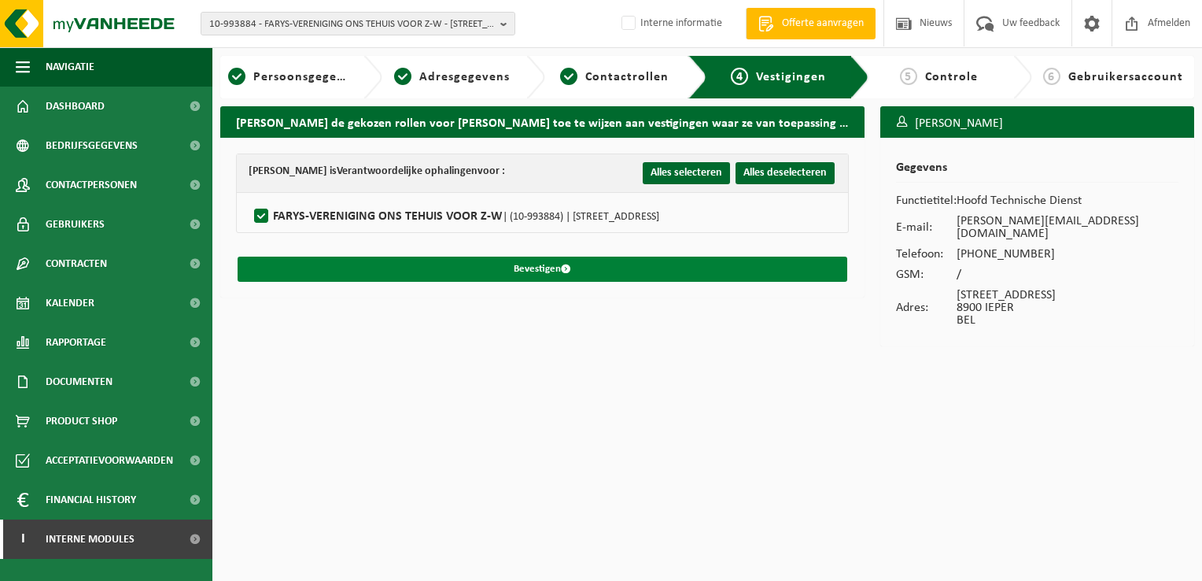
click at [572, 275] on button "Bevestigen" at bounding box center [543, 269] width 610 height 25
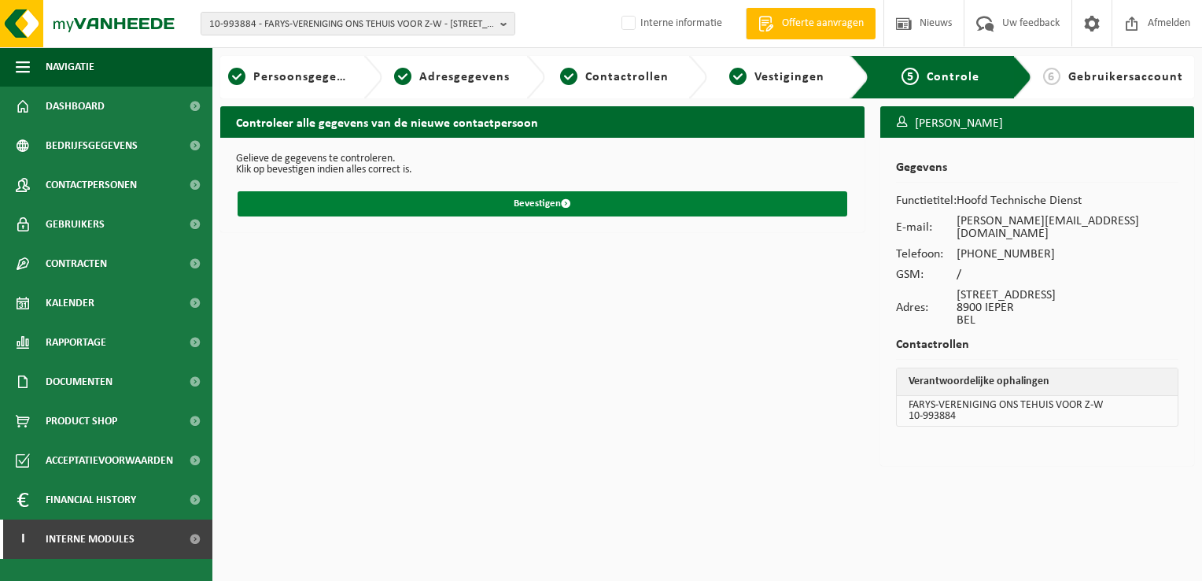
click at [558, 205] on button "Bevestigen" at bounding box center [543, 203] width 610 height 25
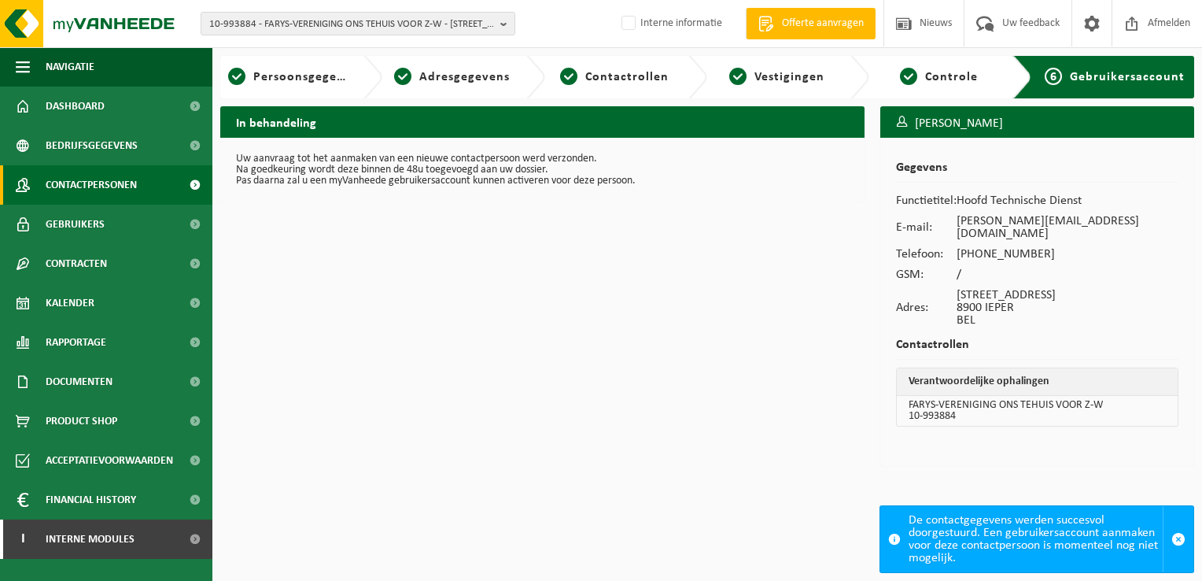
click at [111, 186] on span "Contactpersonen" at bounding box center [91, 184] width 91 height 39
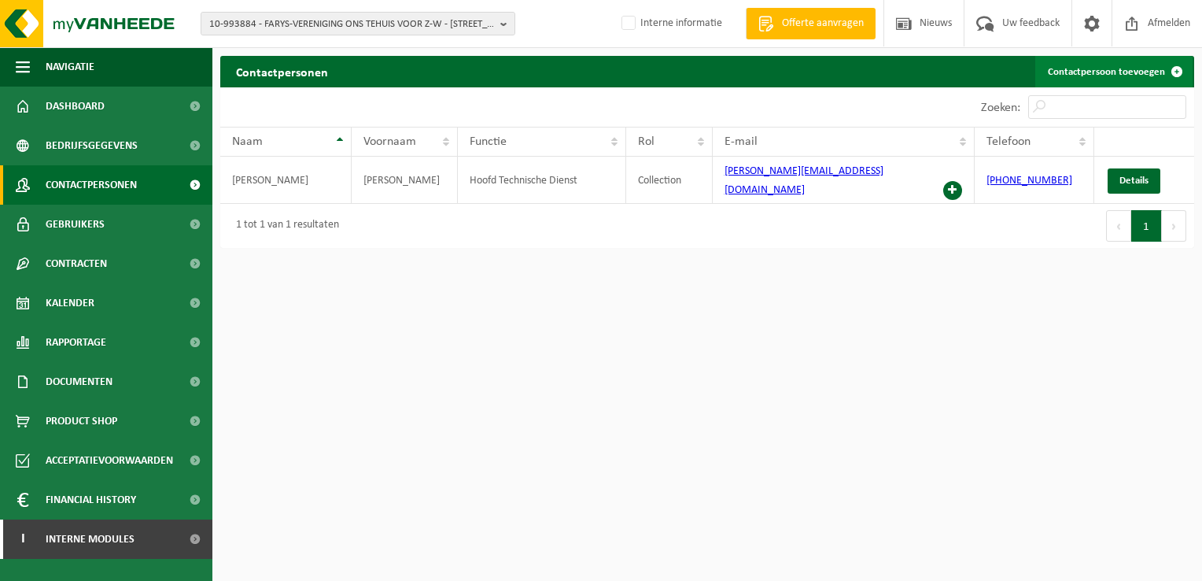
click at [1122, 74] on link "Contactpersoon toevoegen" at bounding box center [1114, 71] width 157 height 31
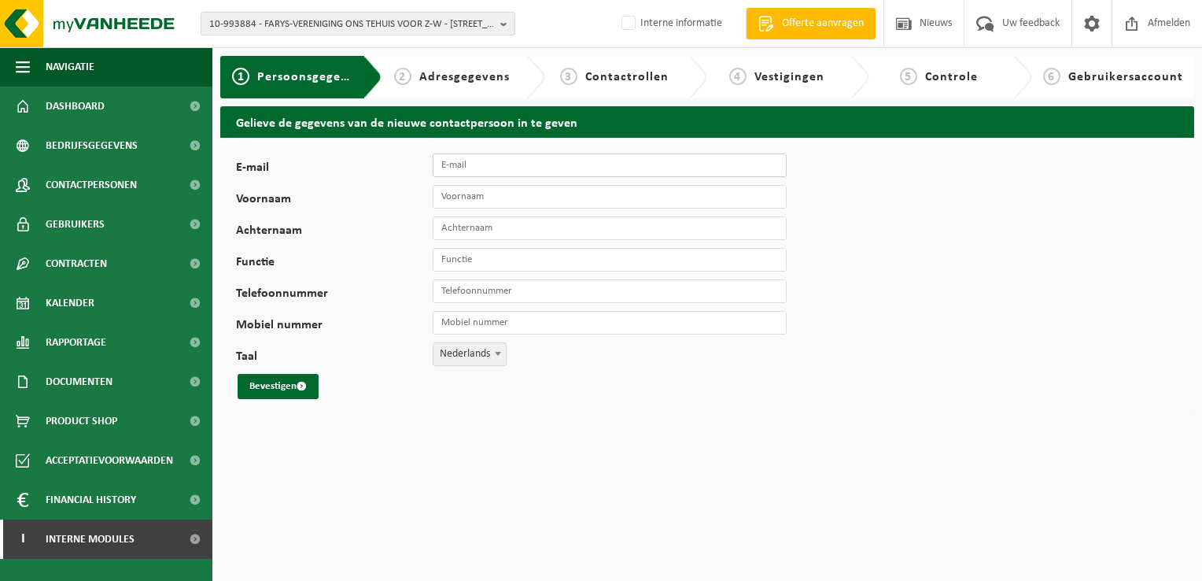
click at [589, 161] on input "E-mail" at bounding box center [610, 165] width 354 height 24
paste input "[PERSON_NAME] <[EMAIL_ADDRESS][DOMAIN_NAME]>"
drag, startPoint x: 542, startPoint y: 168, endPoint x: 399, endPoint y: 168, distance: 143.2
click at [399, 168] on div "E-mail [PERSON_NAME] <[EMAIL_ADDRESS][DOMAIN_NAME]>" at bounding box center [519, 165] width 567 height 24
type input "[PERSON_NAME][EMAIL_ADDRESS][DOMAIN_NAME]"
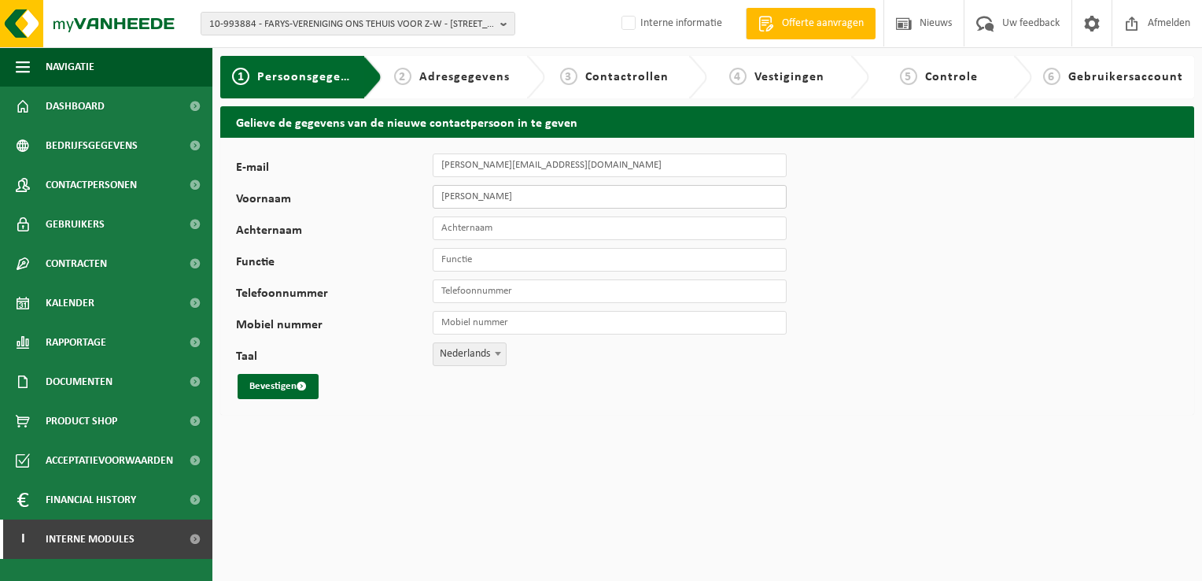
type input "[PERSON_NAME]"
drag, startPoint x: 537, startPoint y: 233, endPoint x: 407, endPoint y: 225, distance: 130.1
click at [407, 225] on div "Achternaam Vandesteene" at bounding box center [519, 228] width 567 height 24
paste input "Christelle Van de"
drag, startPoint x: 480, startPoint y: 228, endPoint x: 406, endPoint y: 228, distance: 74.0
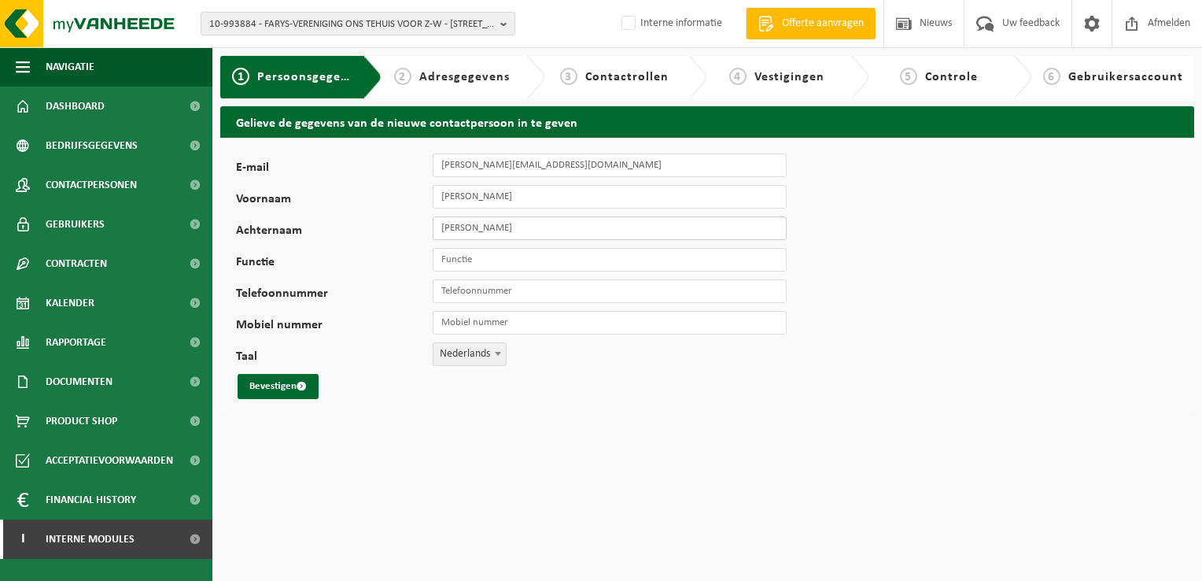
click at [406, 228] on div "Achternaam Christelle Van de steene" at bounding box center [519, 228] width 567 height 24
type input "Van de steene"
click at [463, 257] on input "Functie" at bounding box center [610, 260] width 354 height 24
paste input "Verantwoordelijke Financiën"
type input "Verantwoordelijke Financiën"
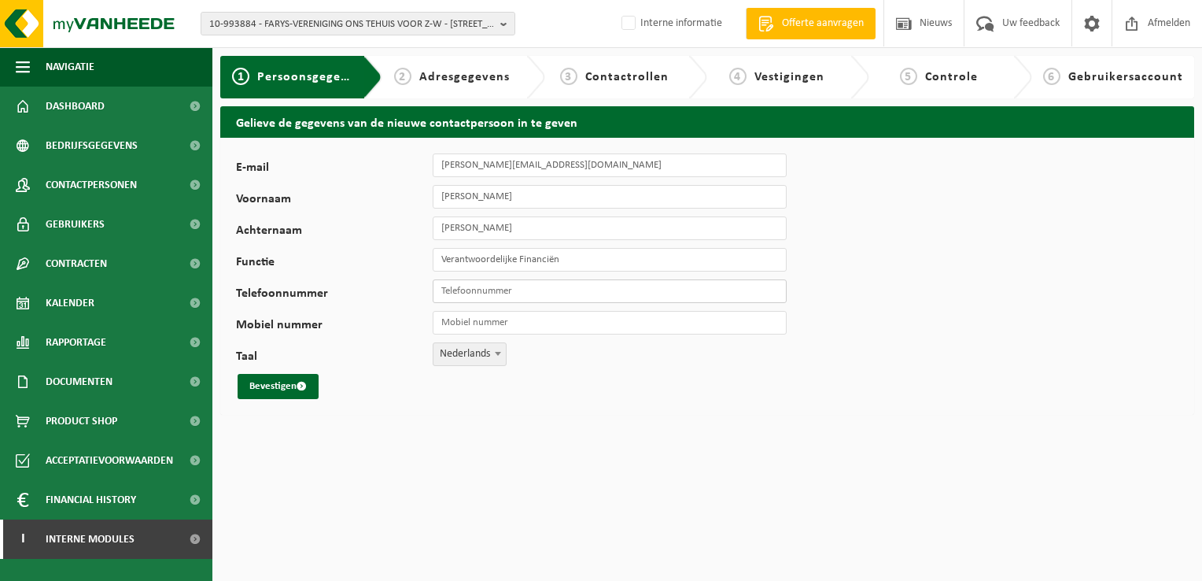
click at [528, 290] on input "Telefoonnummer" at bounding box center [610, 291] width 354 height 24
type input "[PHONE_NUMBER]"
click at [277, 383] on button "Bevestigen" at bounding box center [278, 386] width 81 height 25
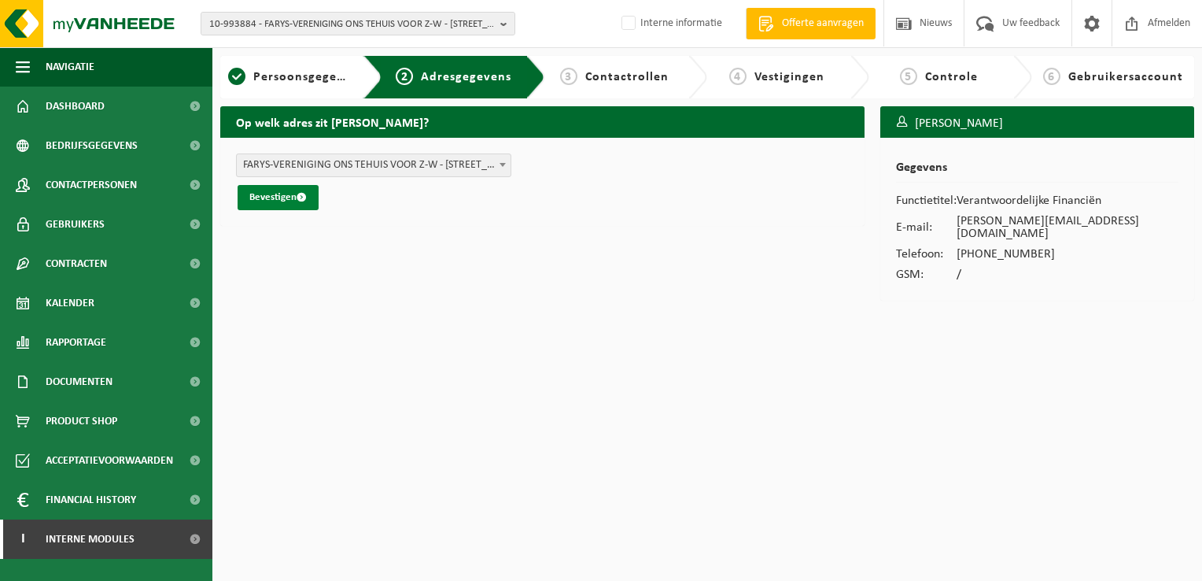
click at [273, 198] on button "Bevestigen" at bounding box center [278, 197] width 81 height 25
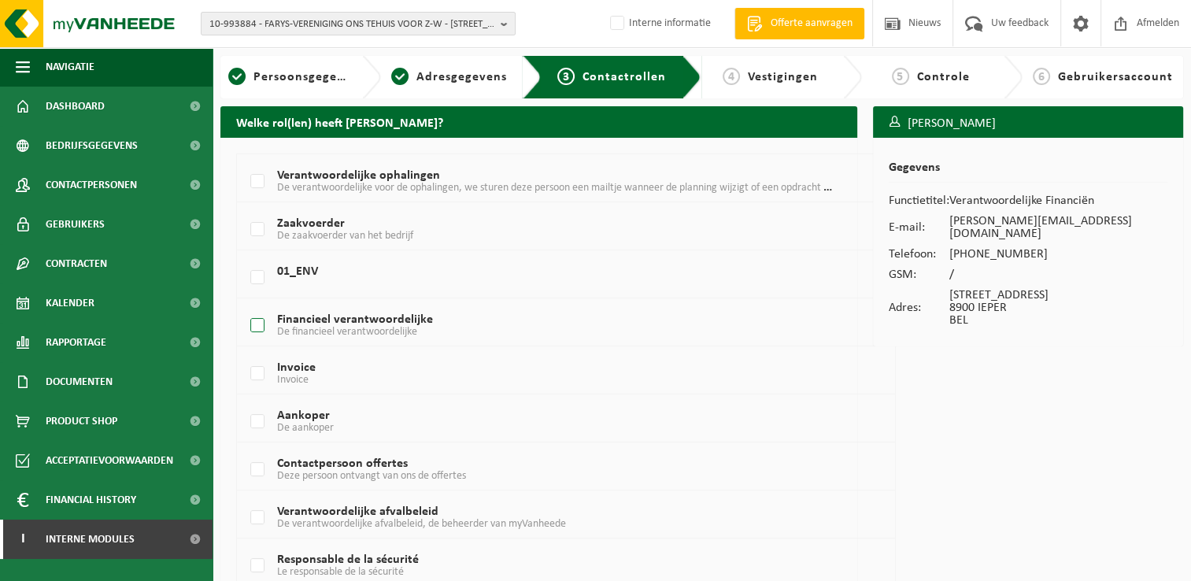
click at [263, 329] on label "Financieel verantwoordelijke De financieel verantwoordelijke" at bounding box center [539, 326] width 585 height 24
click at [245, 306] on input "Financieel verantwoordelijke De financieel verantwoordelijke" at bounding box center [244, 305] width 1 height 1
checkbox input "true"
click at [261, 184] on label "Verantwoordelijke ophalingen De verantwoordelijke voor de ophalingen, we sturen…" at bounding box center [539, 182] width 585 height 24
click at [245, 162] on input "Verantwoordelijke ophalingen De verantwoordelijke voor de ophalingen, we sturen…" at bounding box center [244, 161] width 1 height 1
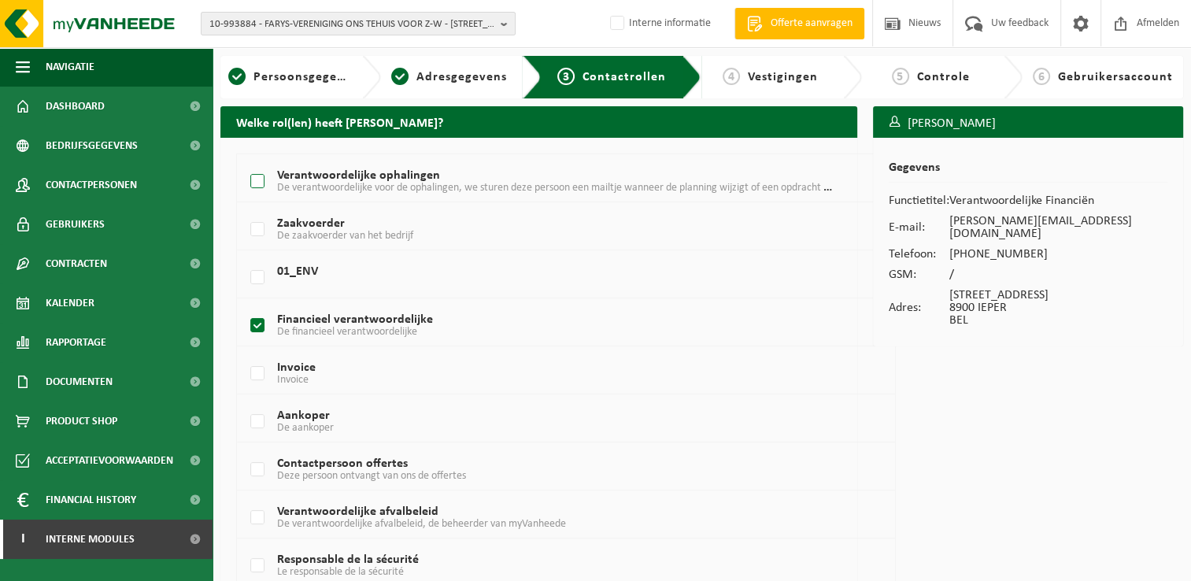
checkbox input "true"
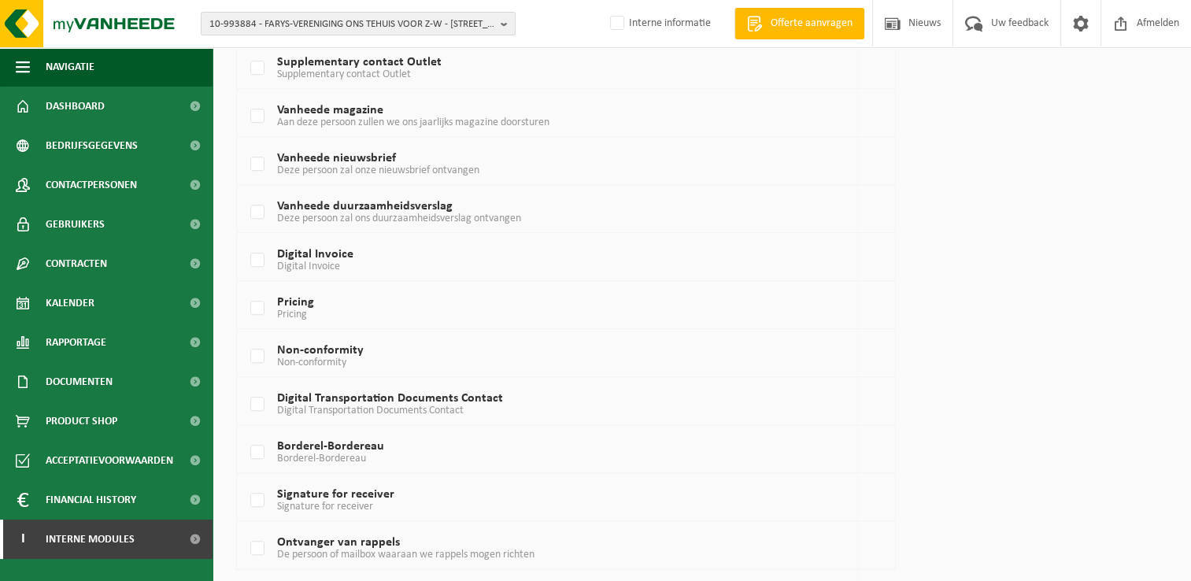
scroll to position [977, 0]
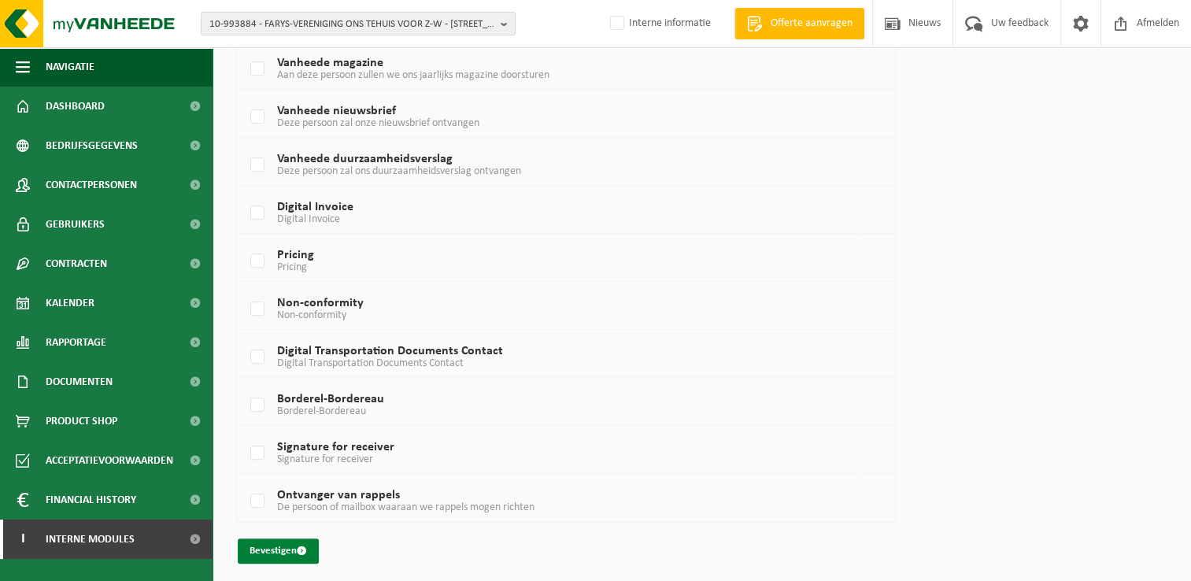
click at [286, 549] on button "Bevestigen" at bounding box center [278, 550] width 81 height 25
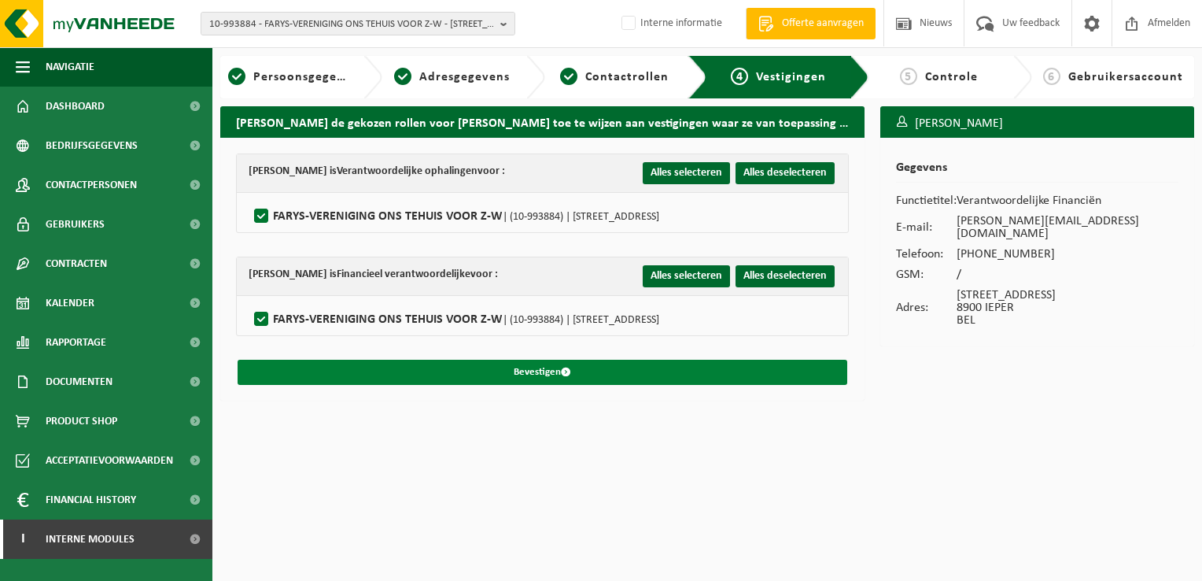
click at [551, 370] on button "Bevestigen" at bounding box center [543, 372] width 610 height 25
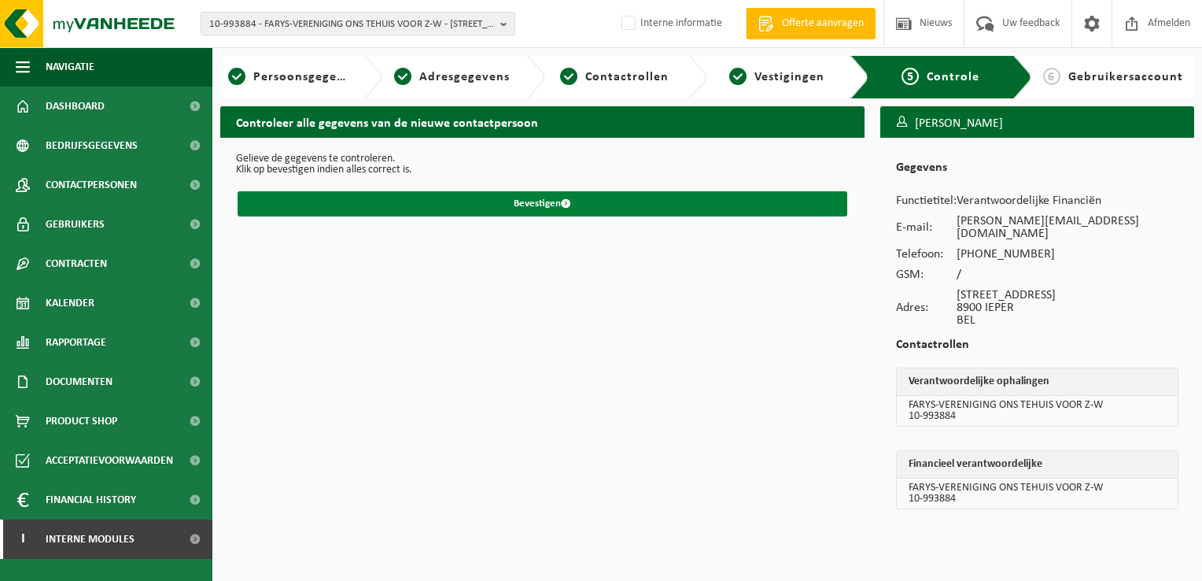
click at [545, 208] on button "Bevestigen" at bounding box center [543, 203] width 610 height 25
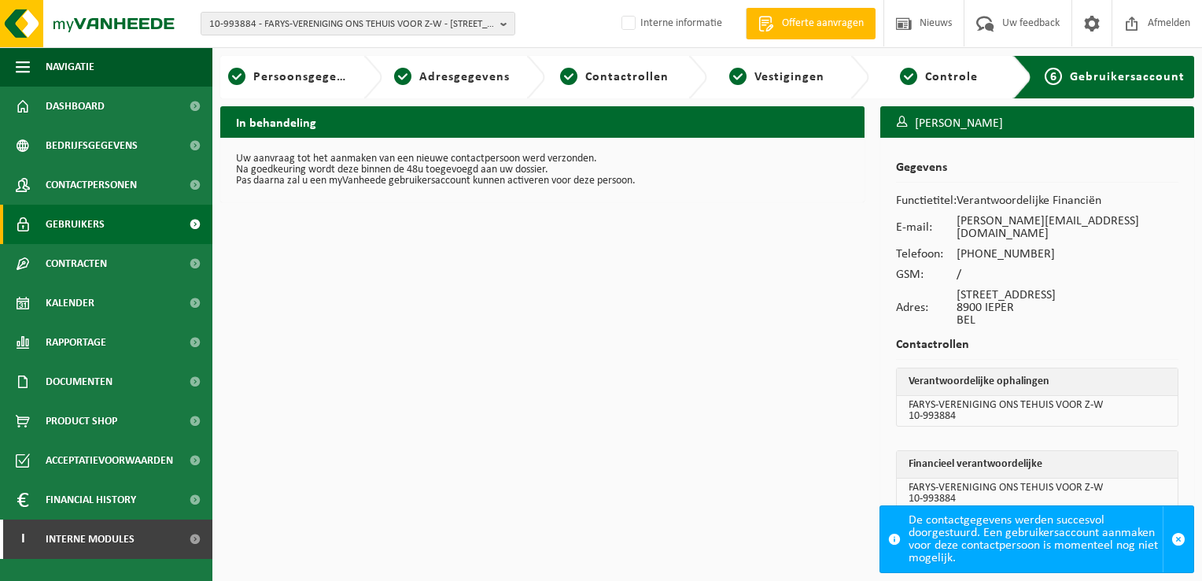
click at [79, 226] on span "Gebruikers" at bounding box center [75, 224] width 59 height 39
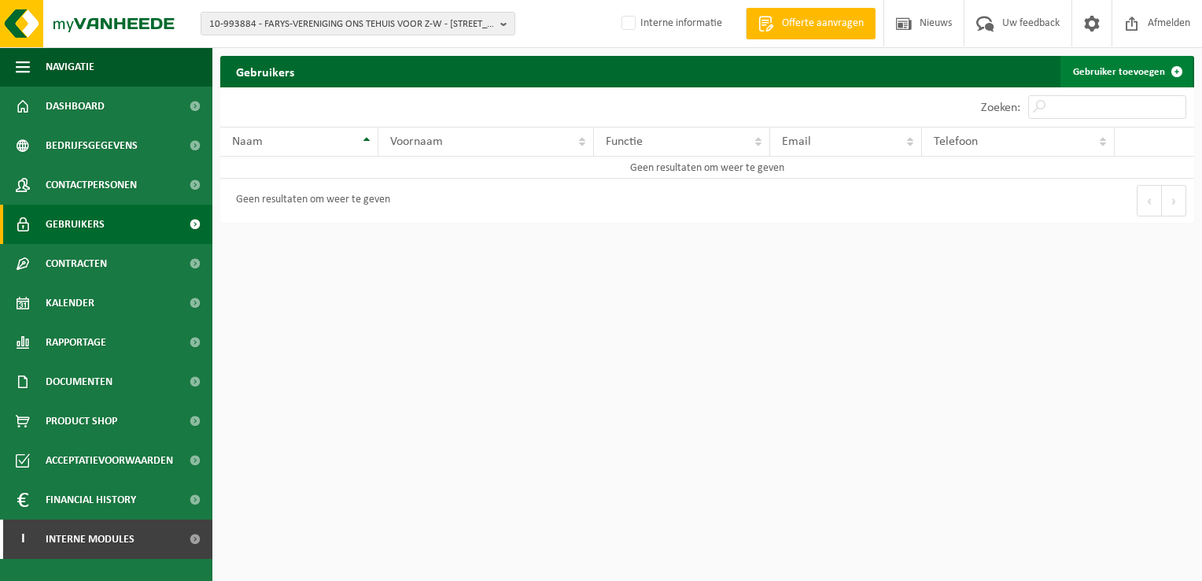
click at [1080, 76] on link "Gebruiker toevoegen" at bounding box center [1127, 71] width 132 height 31
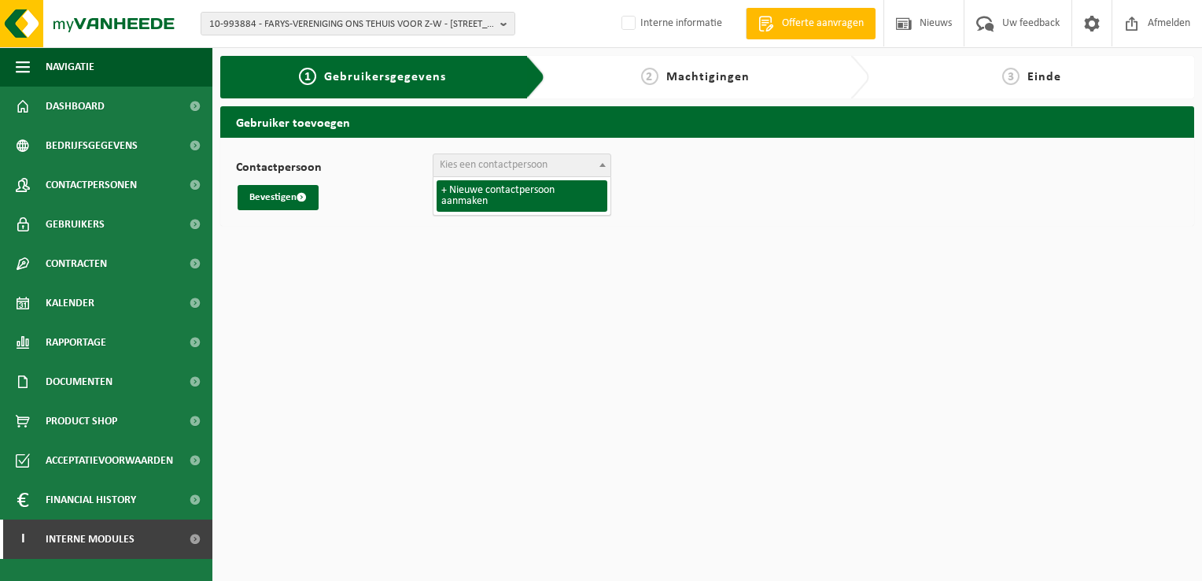
click at [516, 153] on span "Kies een contactpersoon" at bounding box center [522, 165] width 179 height 24
click at [515, 164] on span "Kies een contactpersoon" at bounding box center [494, 165] width 108 height 12
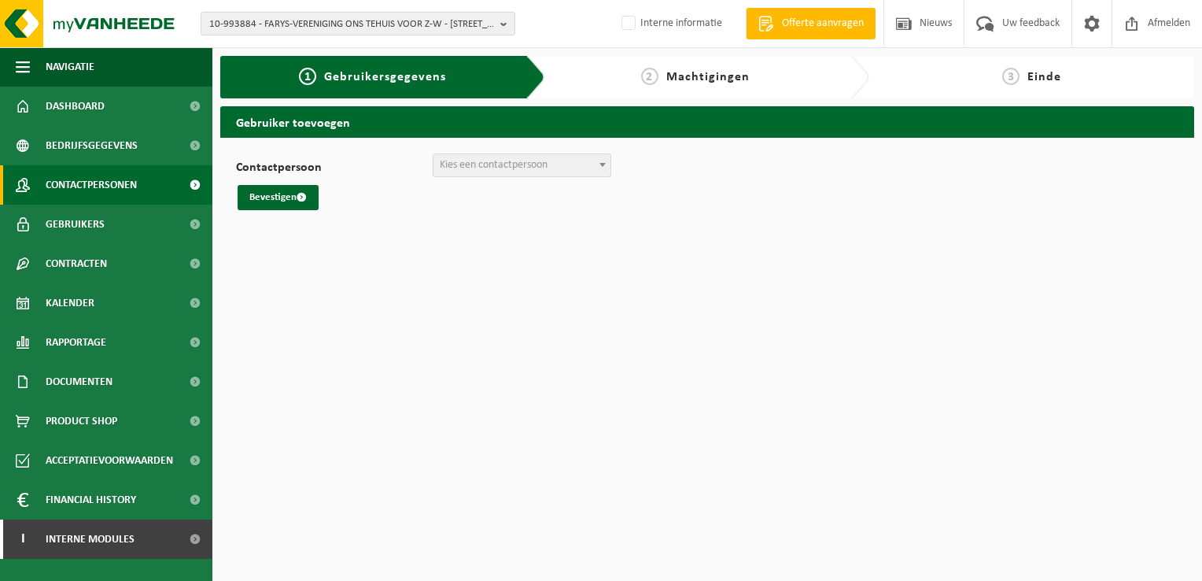
click at [115, 185] on span "Contactpersonen" at bounding box center [91, 184] width 91 height 39
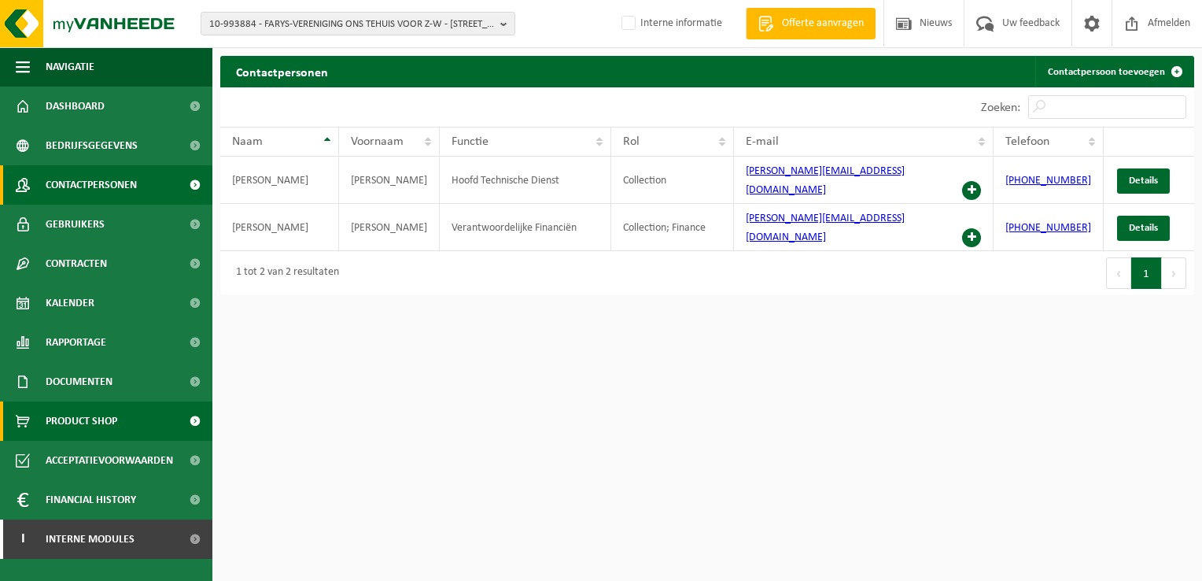
click at [113, 432] on span "Product Shop" at bounding box center [82, 420] width 72 height 39
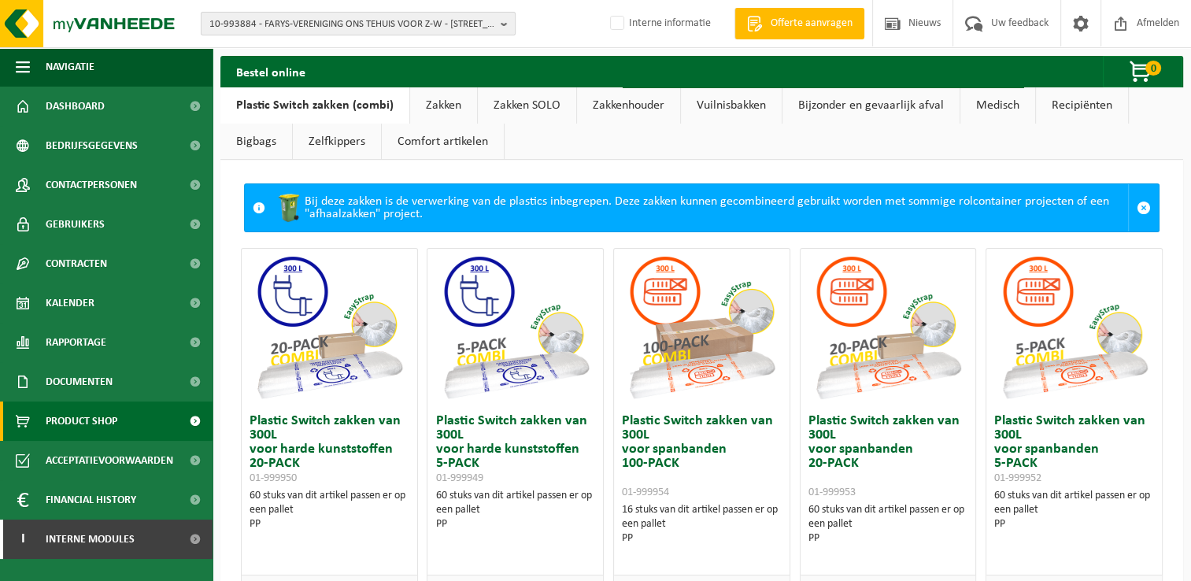
click at [425, 21] on span "10-993884 - FARYS-VERENIGING ONS TEHUIS VOOR Z-W - [STREET_ADDRESS]" at bounding box center [351, 25] width 285 height 24
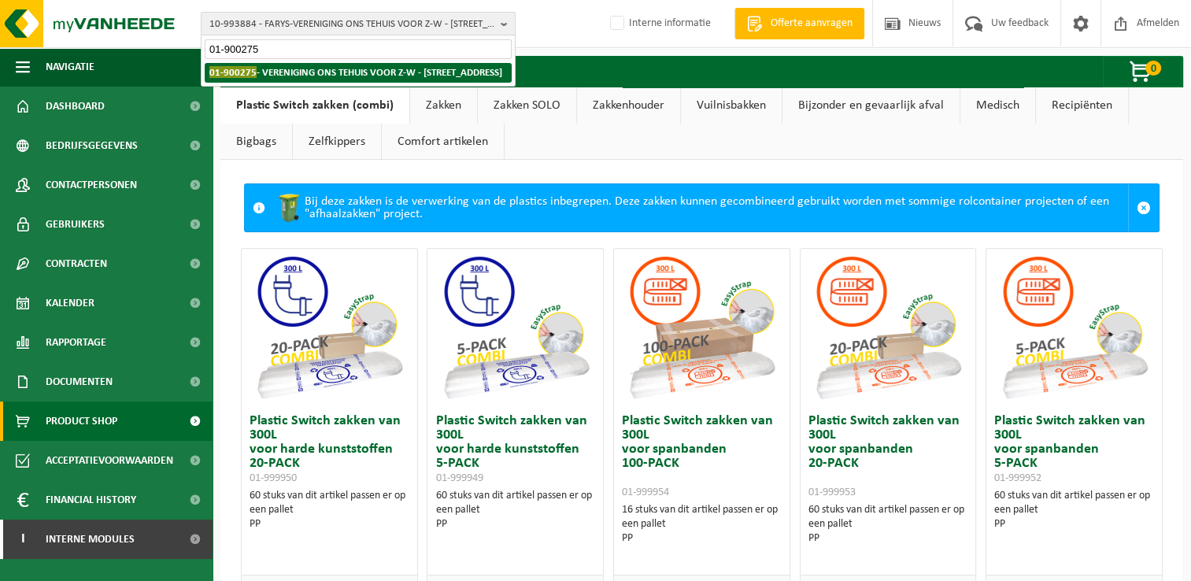
type input "01-900275"
click at [381, 75] on strong "01-900275 - VERENIGING ONS TEHUIS VOOR Z-W - [STREET_ADDRESS]" at bounding box center [355, 72] width 293 height 12
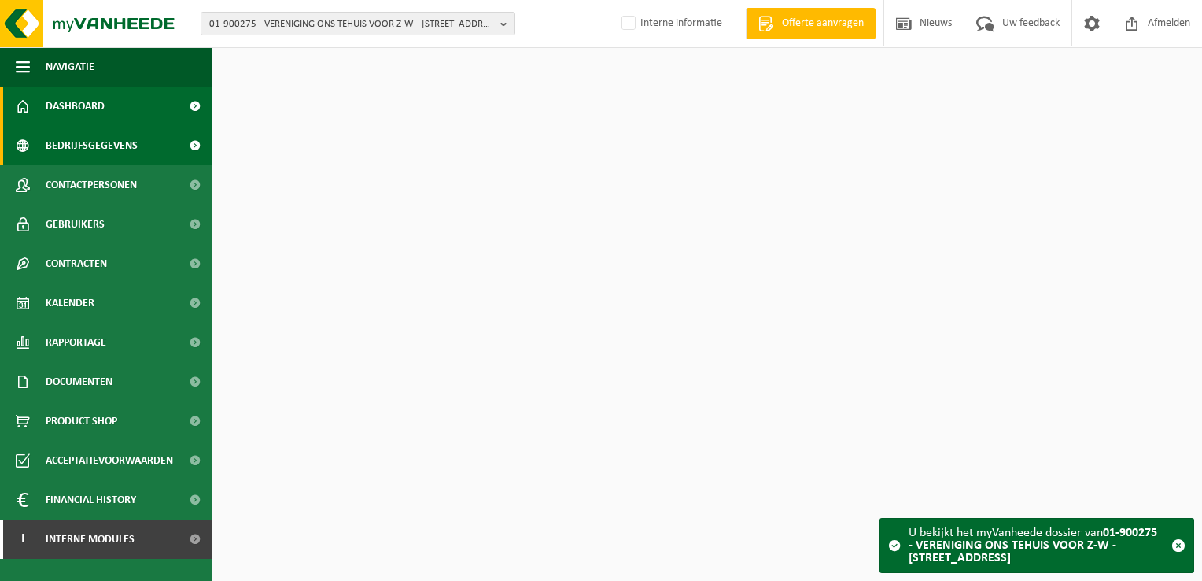
click at [59, 143] on span "Bedrijfsgegevens" at bounding box center [92, 145] width 92 height 39
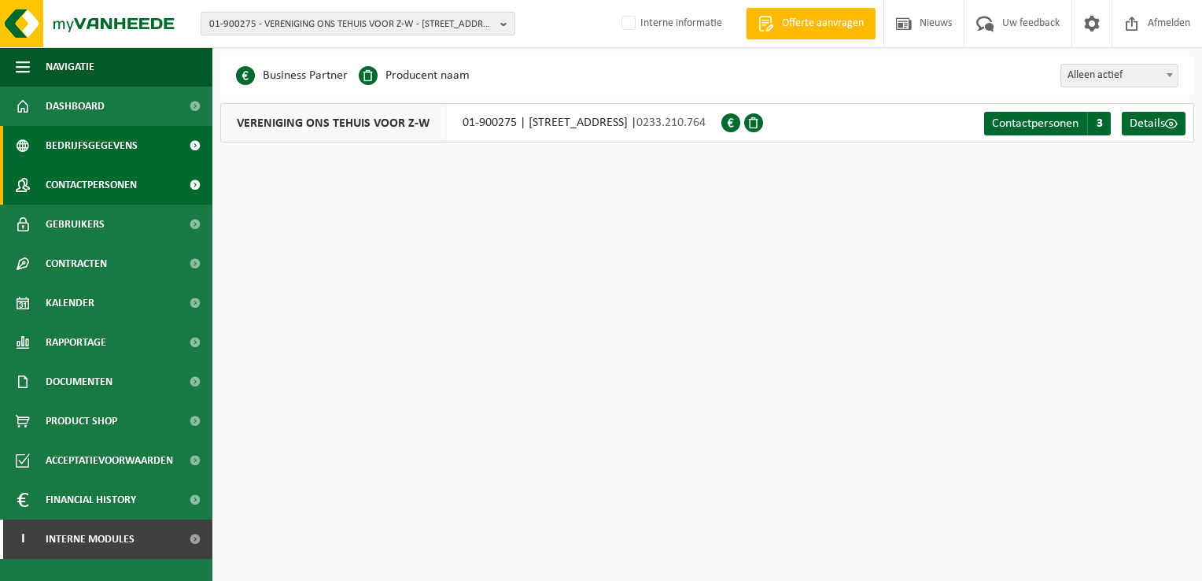
click at [70, 175] on span "Contactpersonen" at bounding box center [91, 184] width 91 height 39
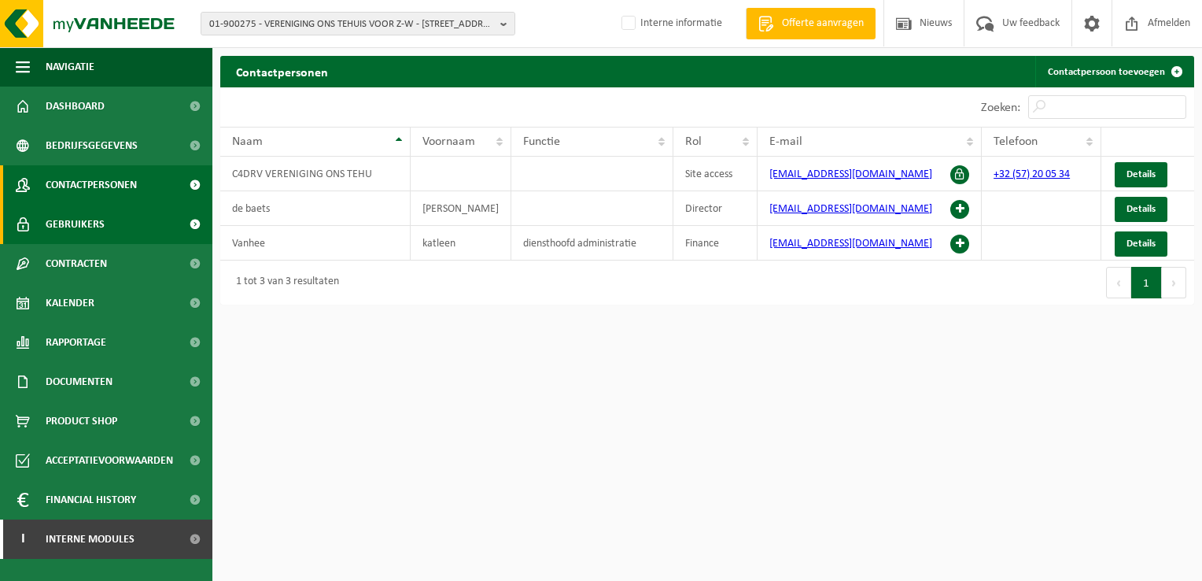
click at [65, 234] on span "Gebruikers" at bounding box center [75, 224] width 59 height 39
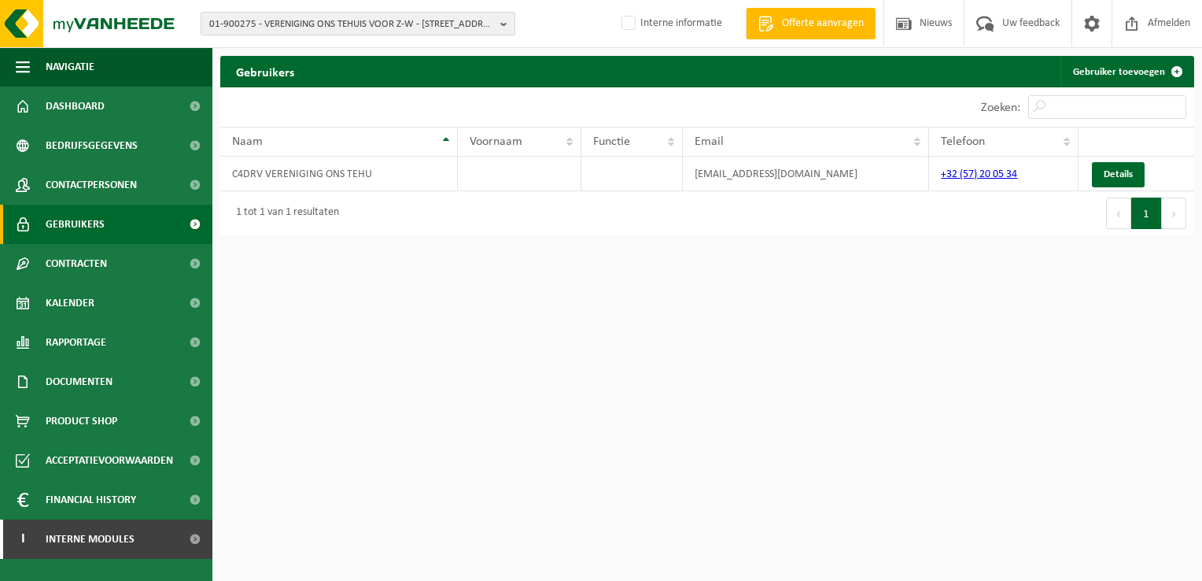
click at [331, 24] on span "01-900275 - VERENIGING ONS TEHUIS VOOR Z-W - 8900 IEPER, POPERINGSEWEG 30" at bounding box center [351, 25] width 285 height 24
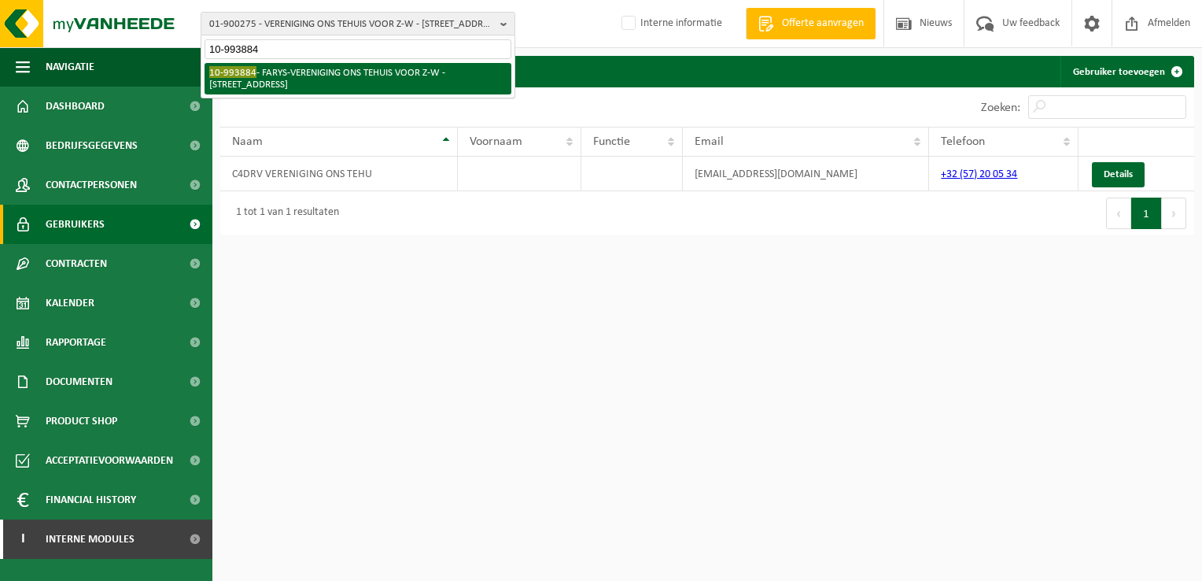
type input "10-993884"
click at [431, 80] on li "10-993884 - FARYS-VERENIGING ONS TEHUIS VOOR Z-W - 8900 IEPER, POPERINGSEWEG 30" at bounding box center [358, 78] width 307 height 31
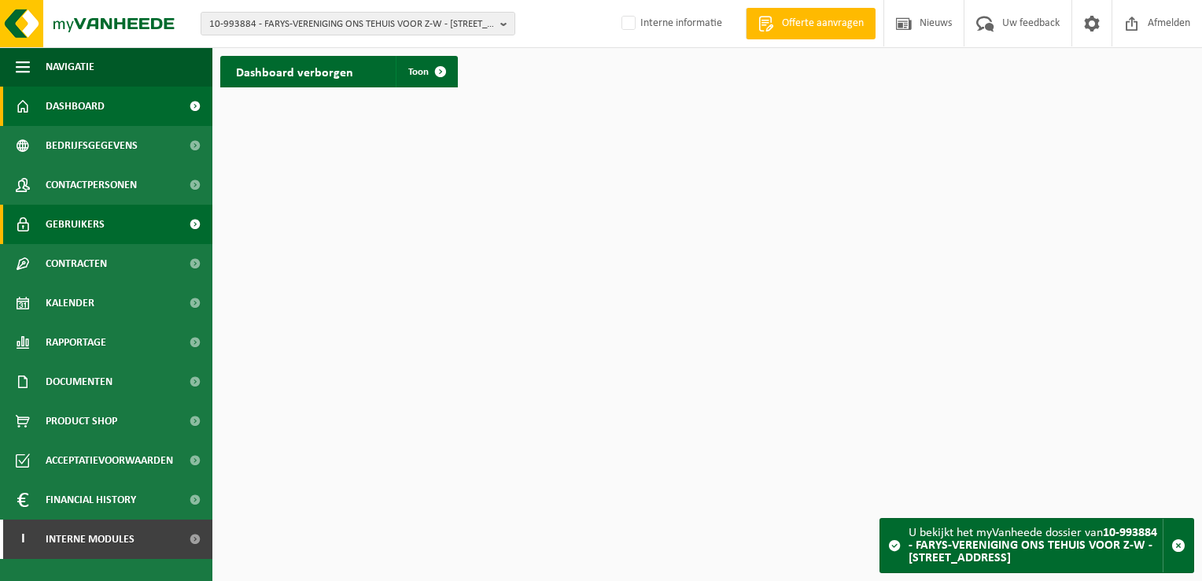
click at [85, 228] on span "Gebruikers" at bounding box center [75, 224] width 59 height 39
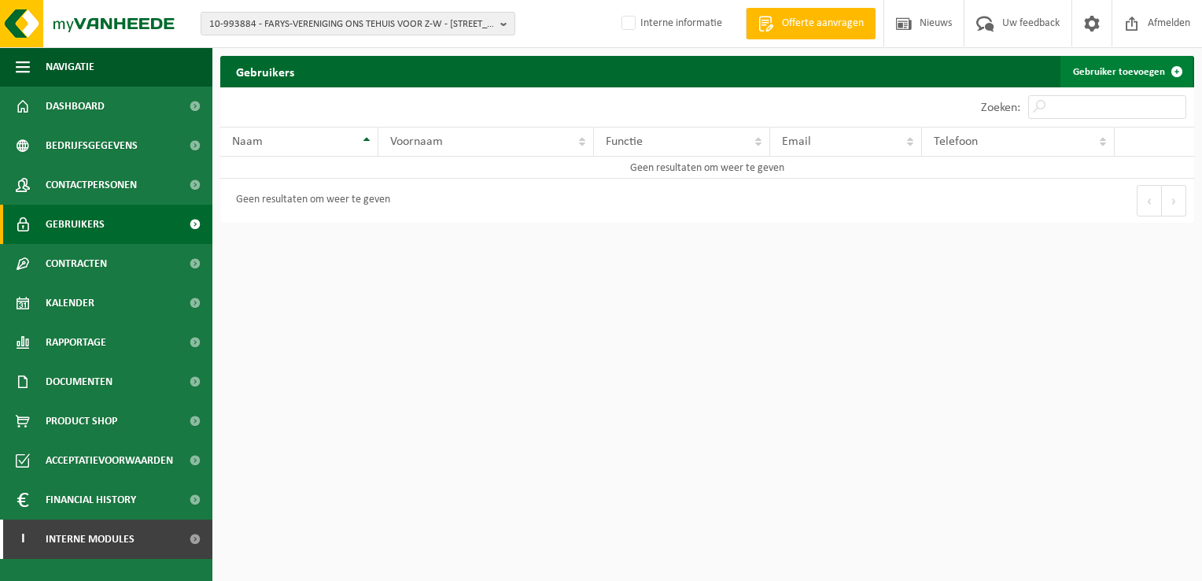
click at [1081, 82] on link "Gebruiker toevoegen" at bounding box center [1127, 71] width 132 height 31
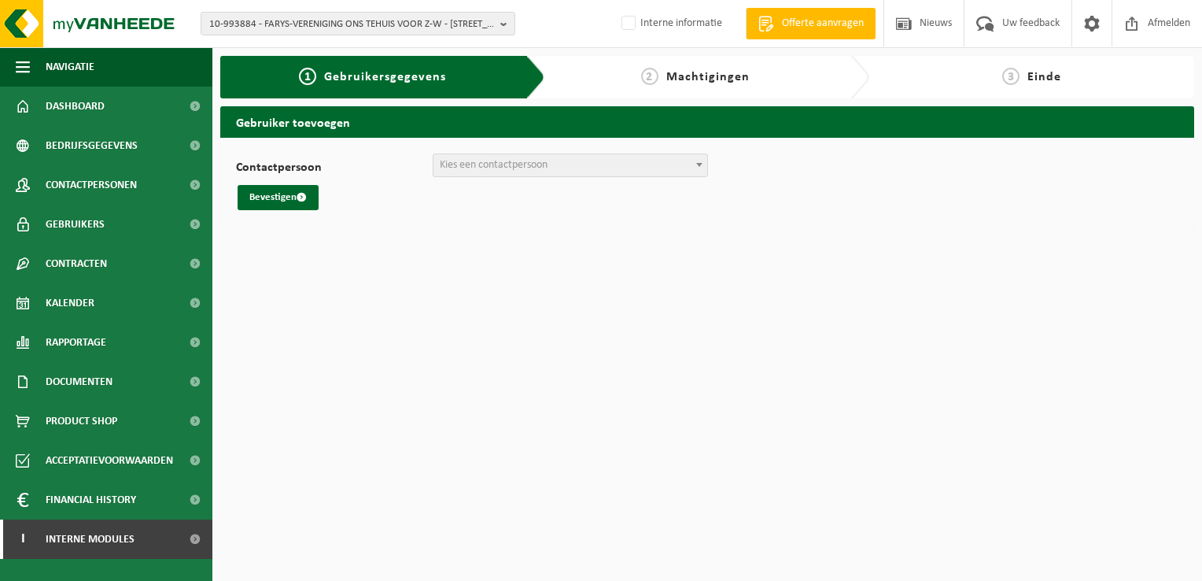
click at [588, 171] on span "Kies een contactpersoon" at bounding box center [571, 165] width 274 height 22
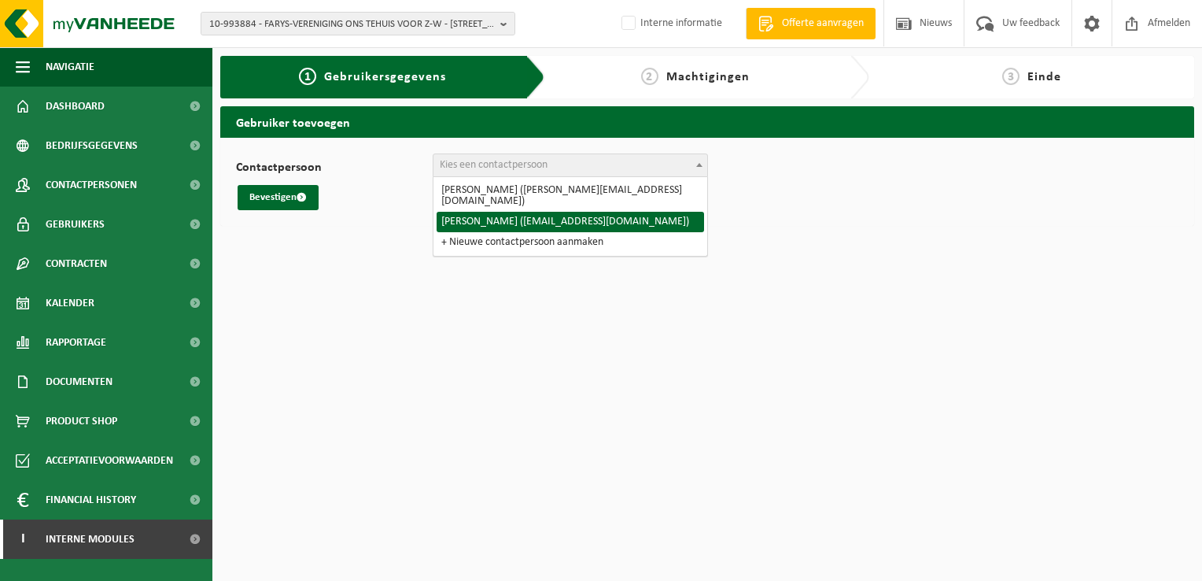
select select "128309"
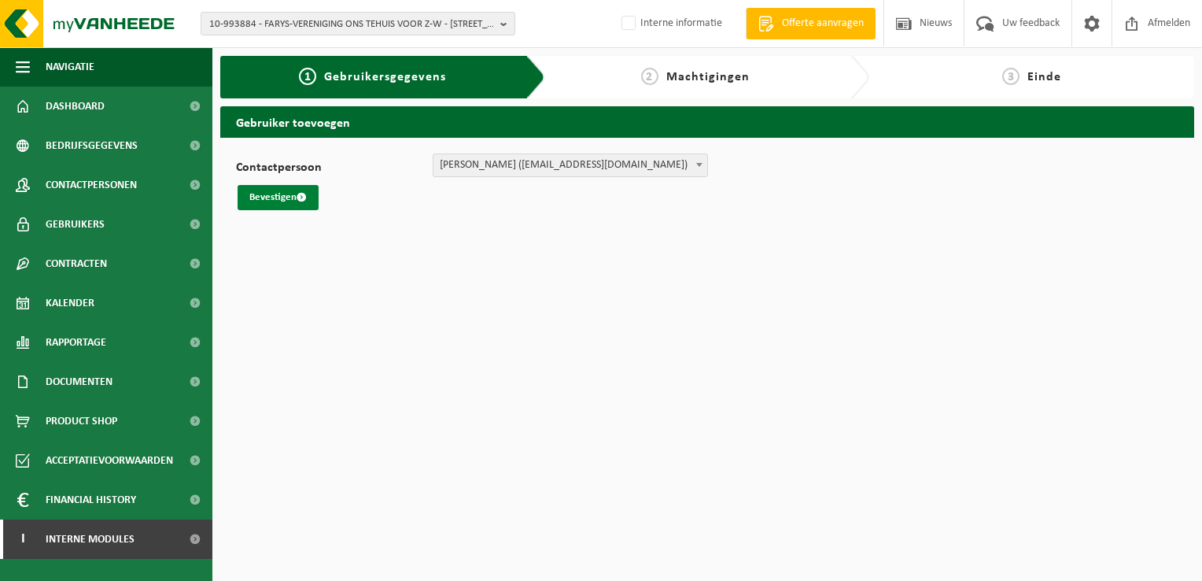
click at [302, 199] on span "submit" at bounding box center [302, 197] width 10 height 10
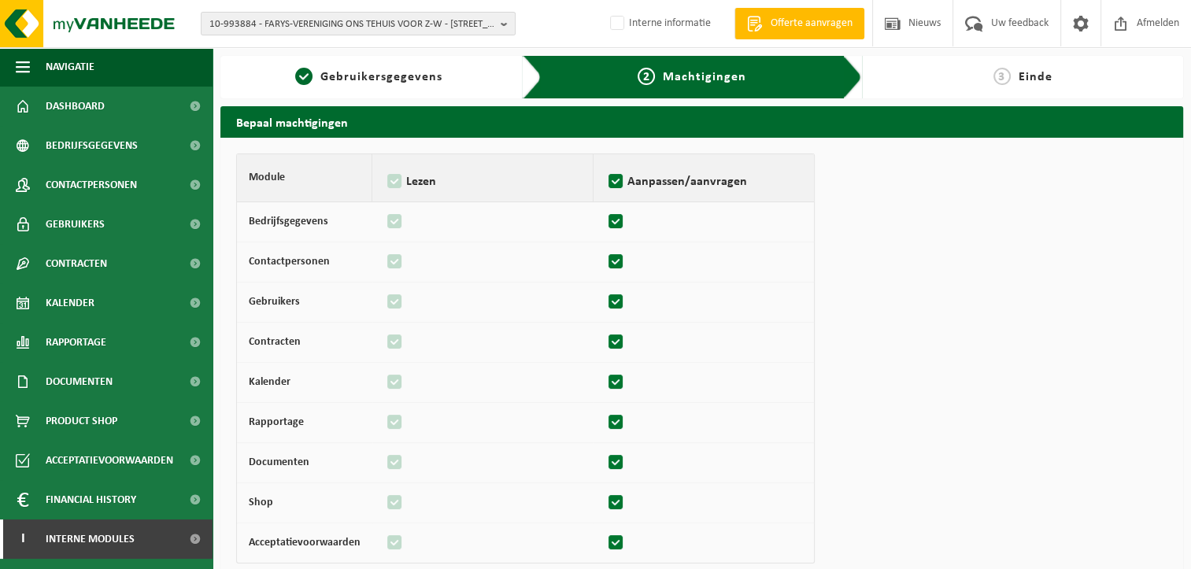
click at [615, 341] on label at bounding box center [616, 343] width 22 height 24
click at [605, 340] on input "checkbox" at bounding box center [604, 335] width 1 height 10
checkbox input "false"
click at [606, 458] on label at bounding box center [616, 463] width 22 height 24
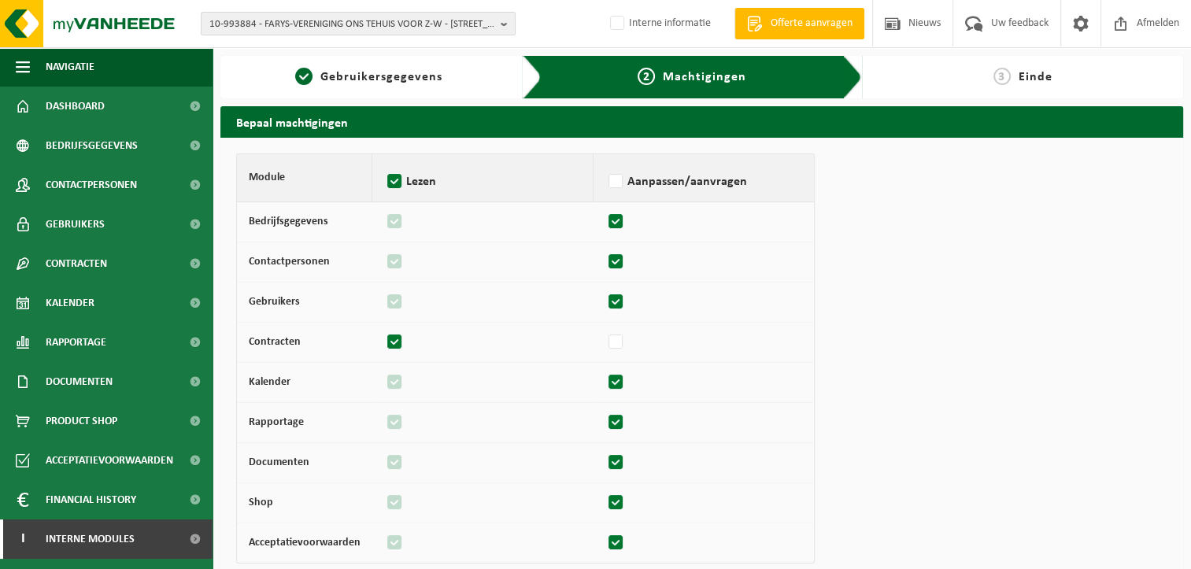
click at [605, 458] on input "checkbox" at bounding box center [604, 455] width 1 height 10
checkbox input "false"
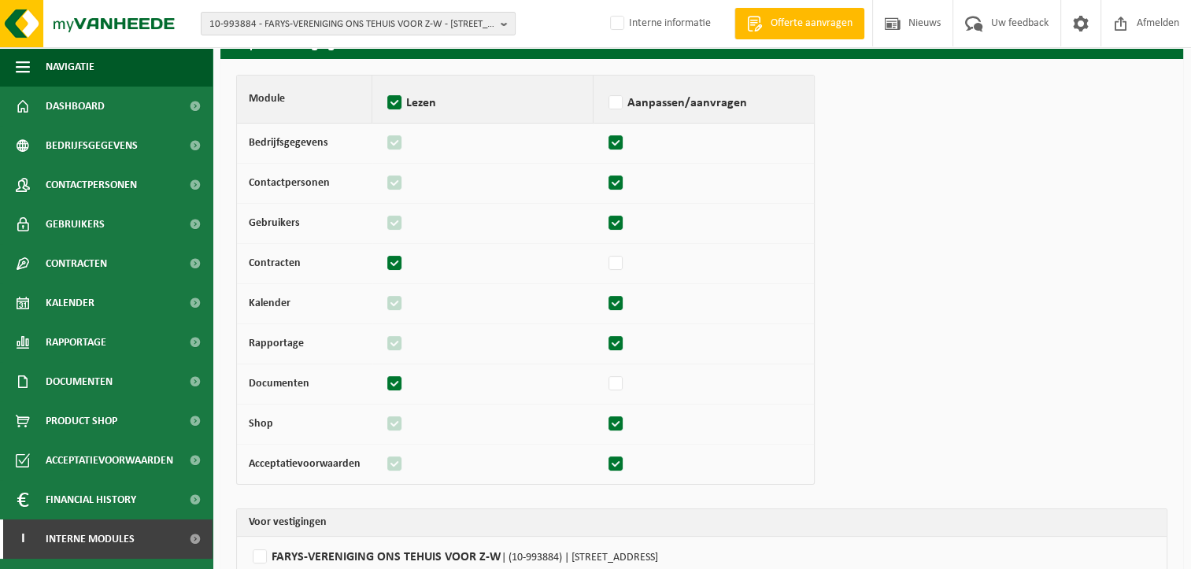
scroll to position [156, 0]
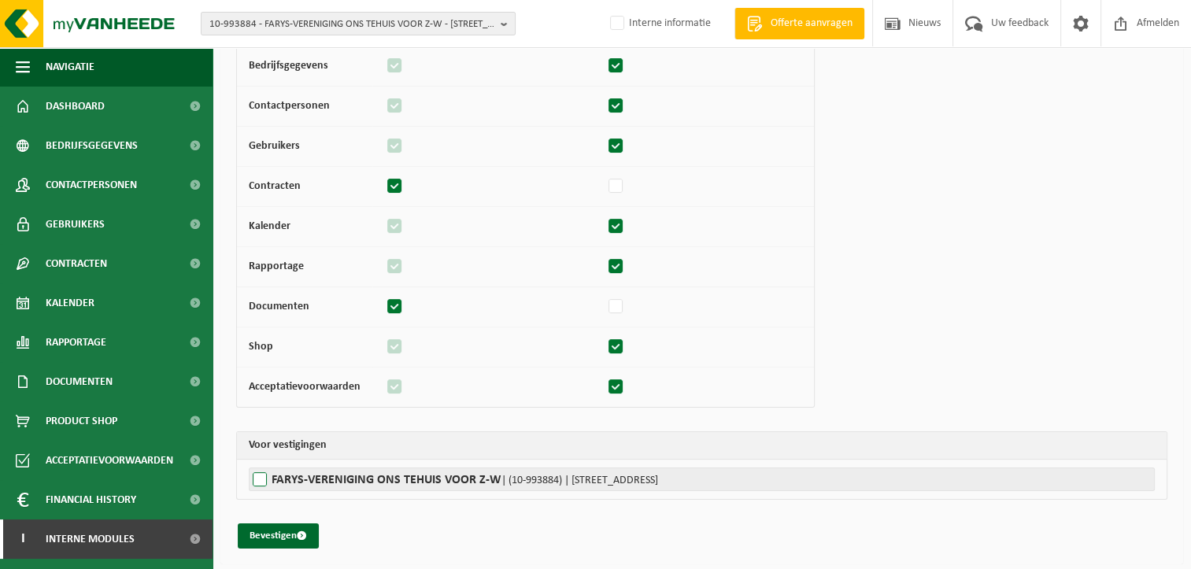
click at [261, 474] on label"] "FARYS-VERENIGING ONS TEHUIS VOOR Z-W | (10-993884) | POPERINGSEWEG 30, 8900 IEP…" at bounding box center [702, 479] width 906 height 24
click at [261, 474] on input "FARYS-VERENIGING ONS TEHUIS VOOR Z-W | (10-993884) | POPERINGSEWEG 30, 8900 IEP…" at bounding box center [844, 479] width 1191 height 24
checkbox input "true"
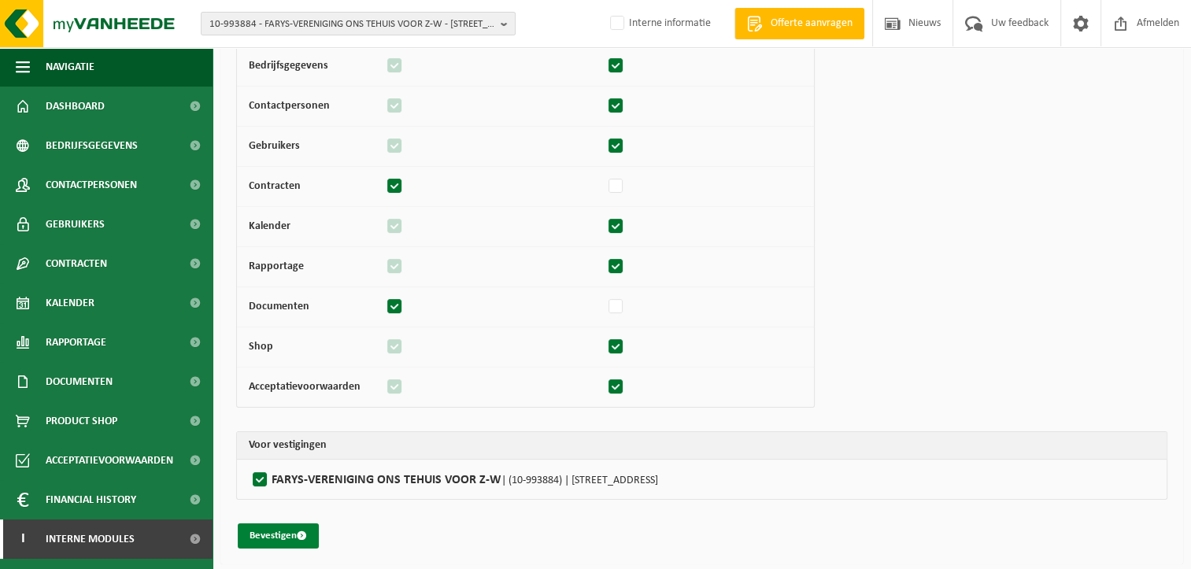
click at [264, 528] on button "Bevestigen" at bounding box center [278, 535] width 81 height 25
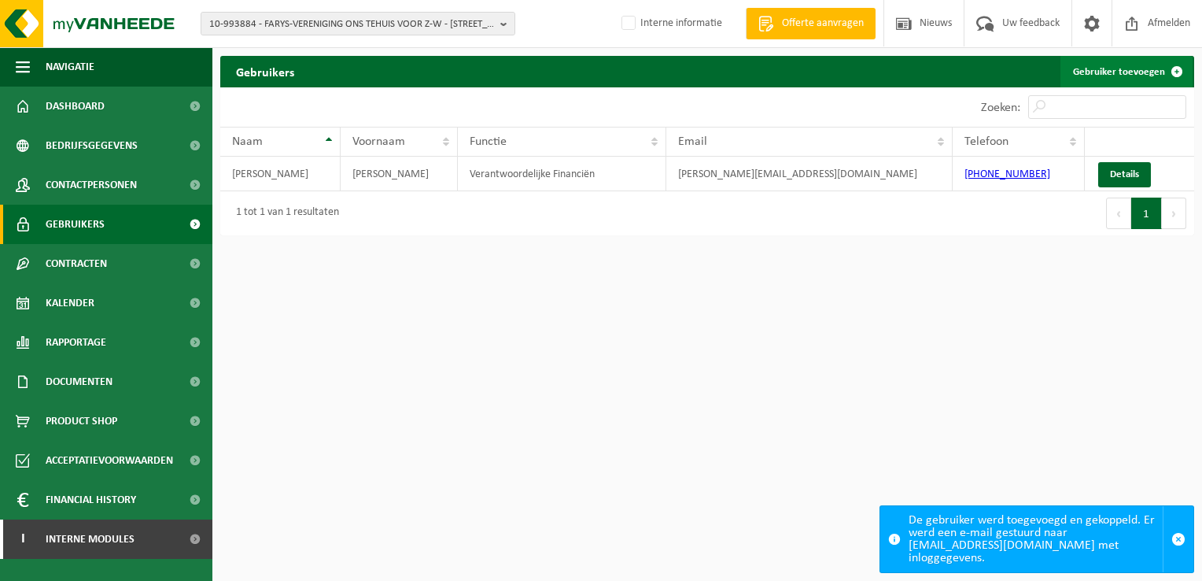
click at [1088, 69] on link "Gebruiker toevoegen" at bounding box center [1127, 71] width 132 height 31
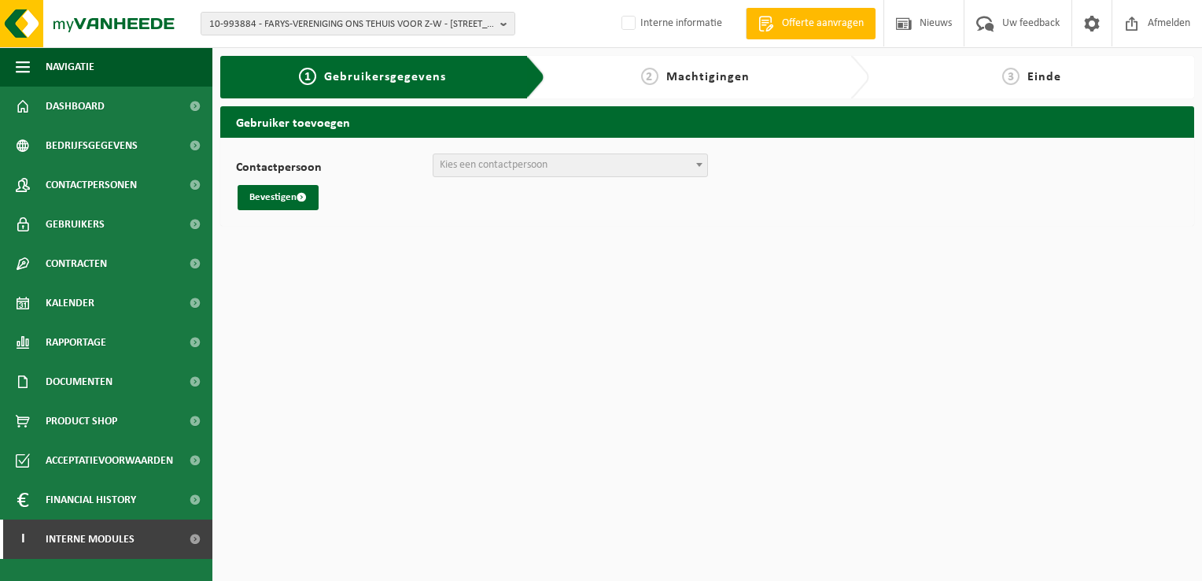
click at [500, 170] on span "Kies een contactpersoon" at bounding box center [494, 165] width 108 height 12
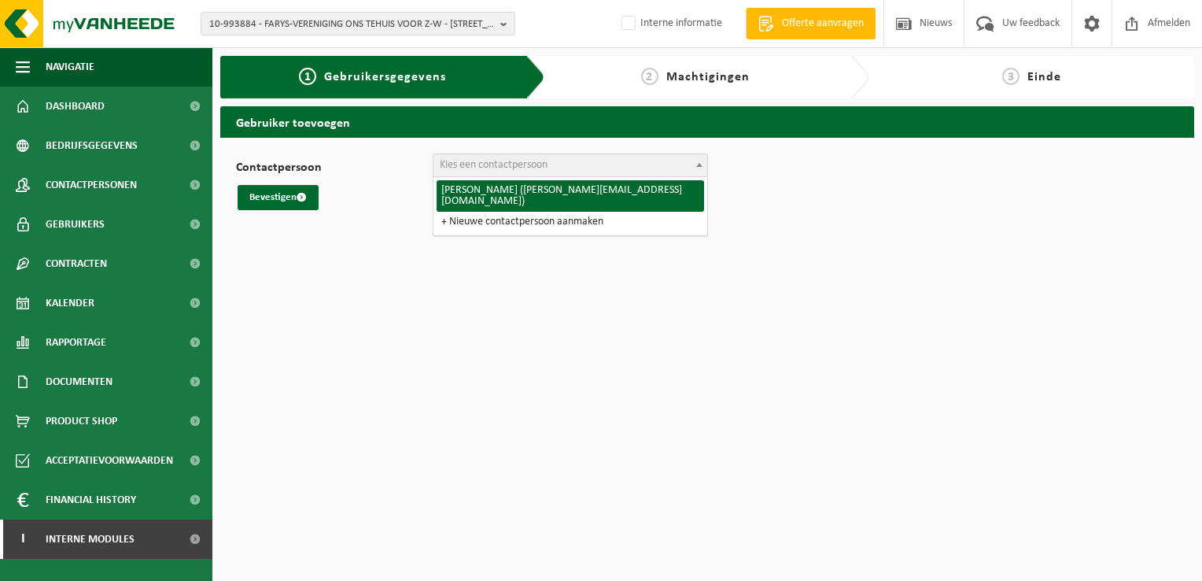
select select "128308"
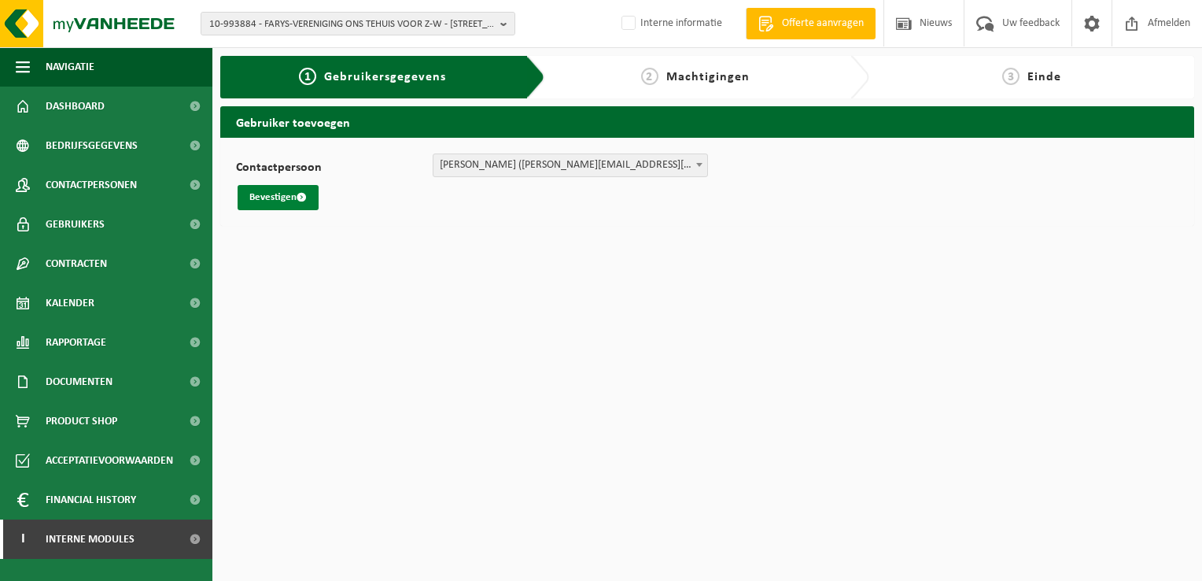
click at [260, 200] on button "Bevestigen" at bounding box center [278, 197] width 81 height 25
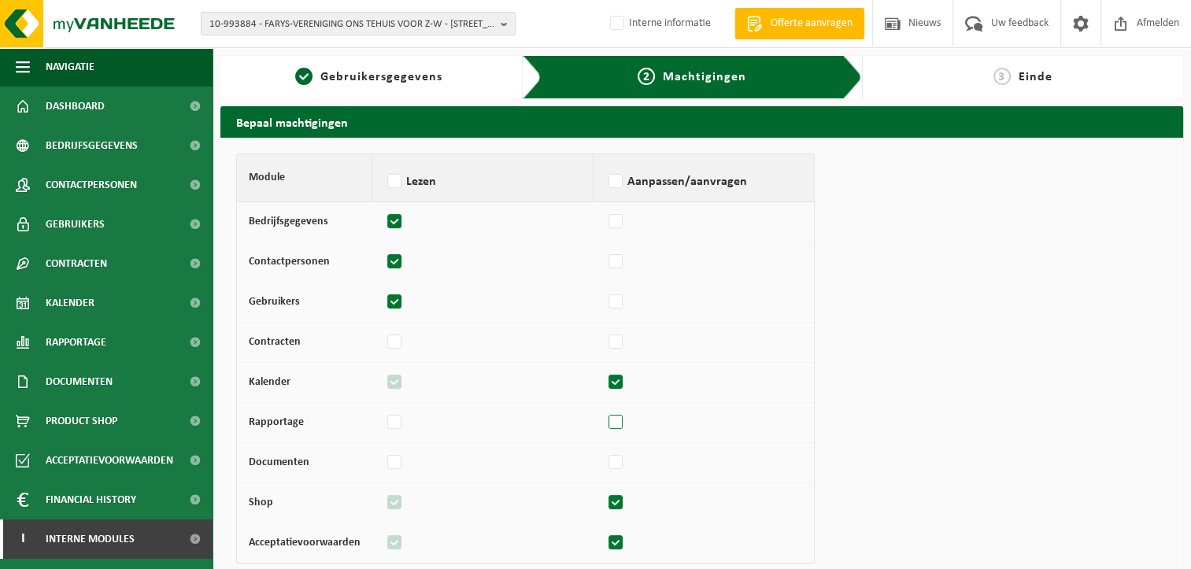
click at [611, 423] on label at bounding box center [616, 423] width 22 height 24
click at [605, 420] on input "checkbox" at bounding box center [604, 415] width 1 height 10
checkbox input "true"
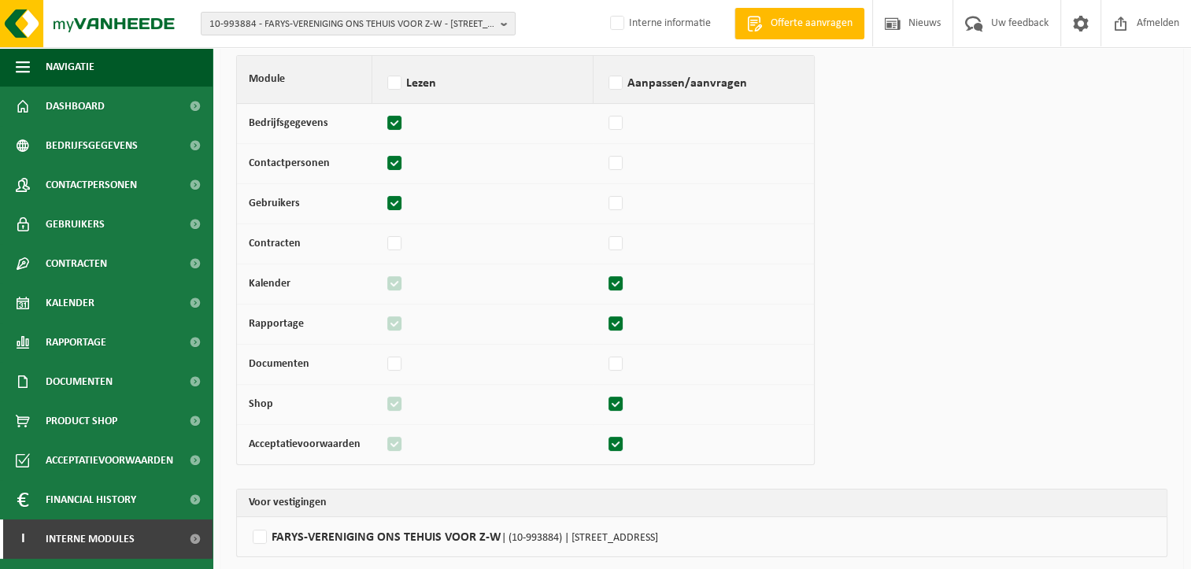
scroll to position [156, 0]
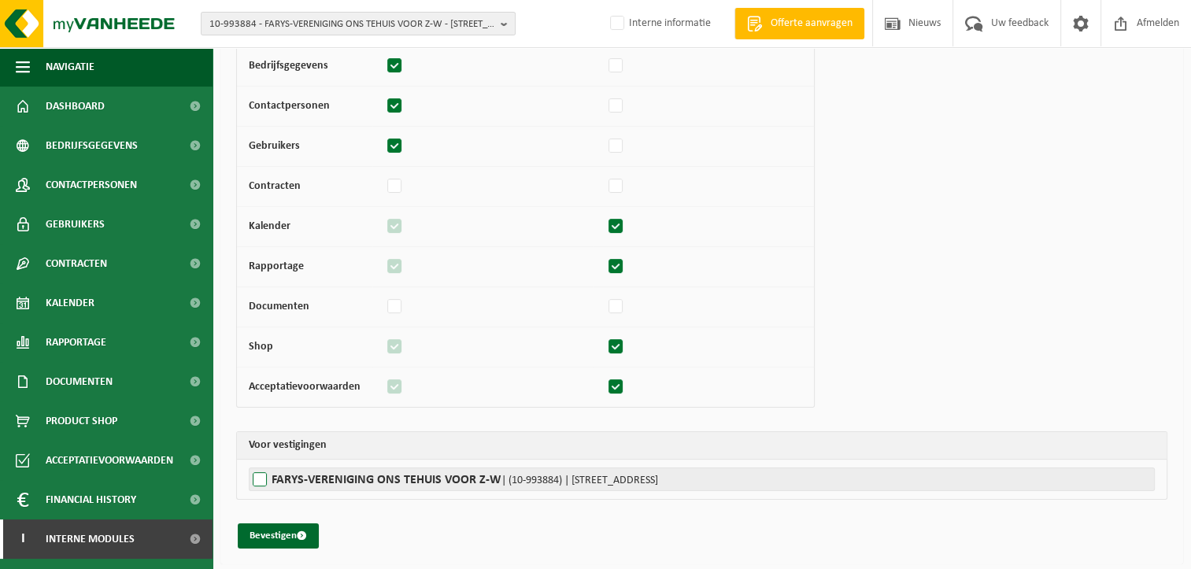
click at [382, 476] on label"] "FARYS-VERENIGING ONS TEHUIS VOOR Z-W | (10-993884) | [STREET_ADDRESS]" at bounding box center [702, 479] width 906 height 24
click at [382, 476] on input "FARYS-VERENIGING ONS TEHUIS VOOR Z-W | (10-993884) | [STREET_ADDRESS]" at bounding box center [844, 479] width 1191 height 24
checkbox input "true"
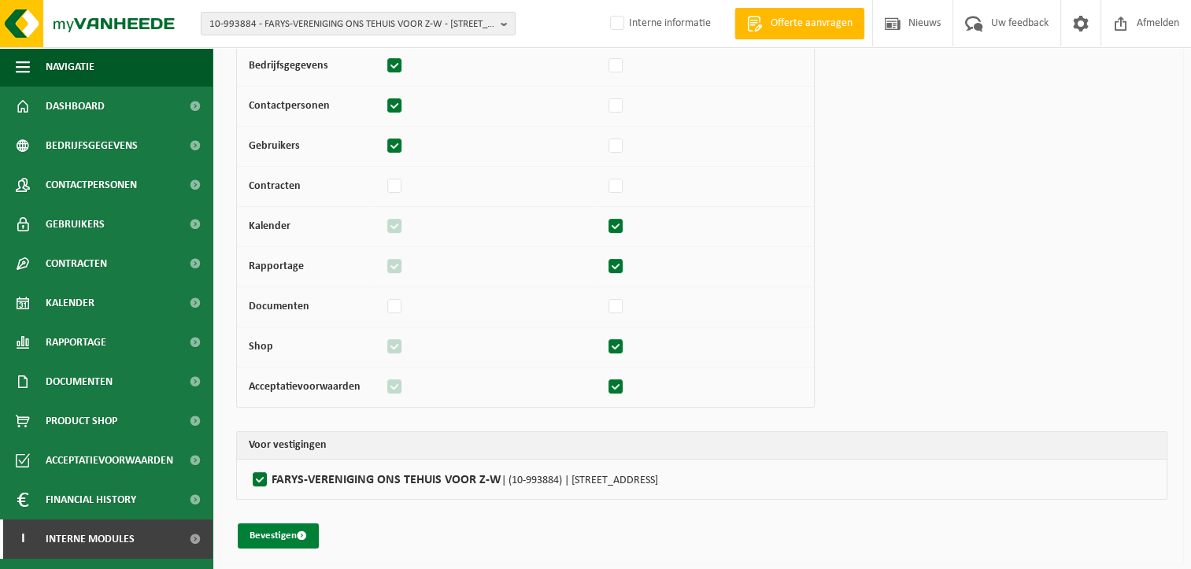
click at [271, 529] on button "Bevestigen" at bounding box center [278, 535] width 81 height 25
